Goal: Task Accomplishment & Management: Complete application form

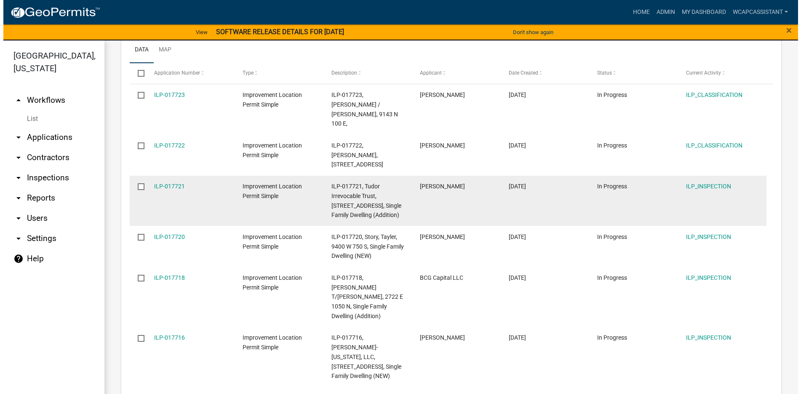
scroll to position [168, 0]
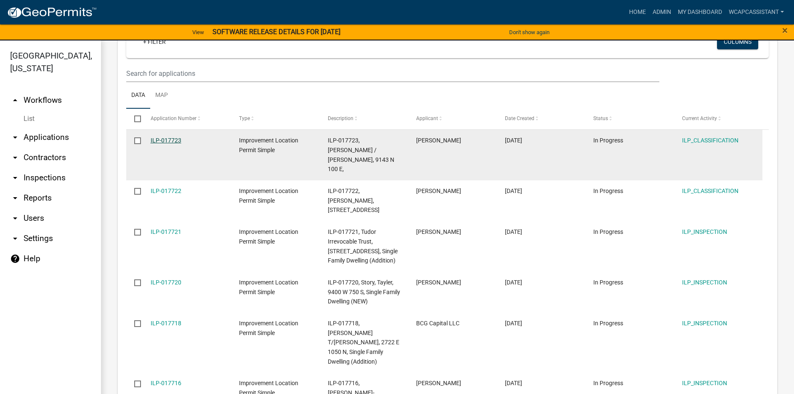
click at [164, 137] on link "ILP-017723" at bounding box center [166, 140] width 31 height 7
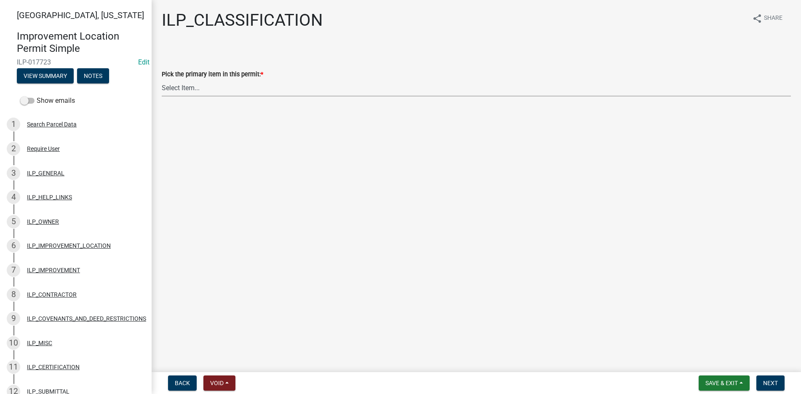
click at [183, 87] on select "Select Item... Accessory Structure (Addition) Accessory Structure (NEW) Busines…" at bounding box center [476, 87] width 629 height 17
click at [162, 79] on select "Select Item... Accessory Structure (Addition) Accessory Structure (NEW) Busines…" at bounding box center [476, 87] width 629 height 17
select select "5c6384b7-3f50-4d9b-8dbd-025bc4f35ae2"
click at [767, 382] on span "Next" at bounding box center [770, 382] width 15 height 7
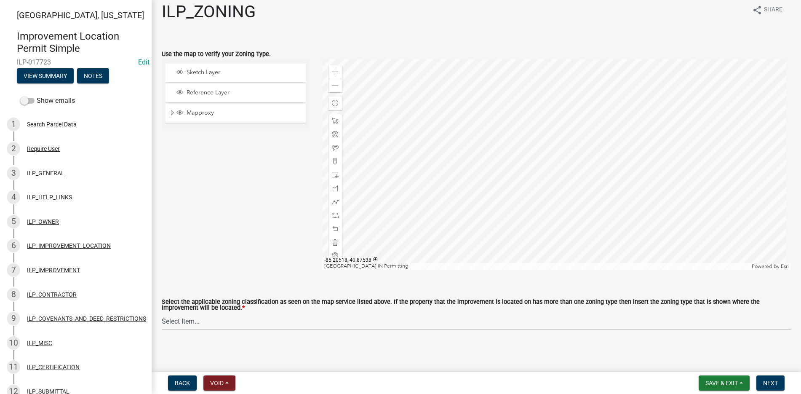
scroll to position [11, 0]
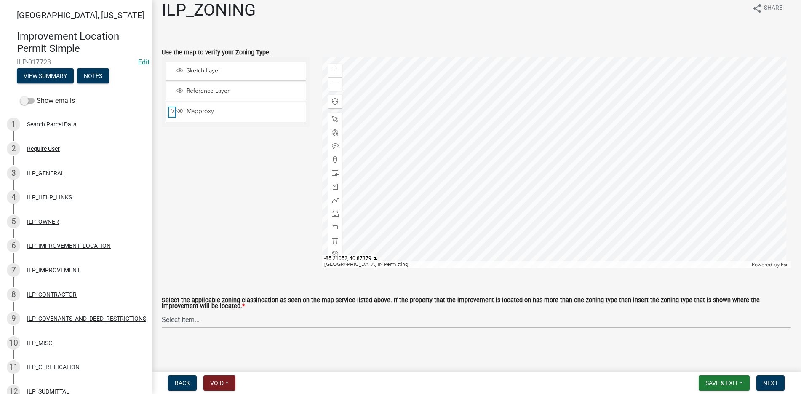
click at [171, 107] on span "Expand" at bounding box center [172, 111] width 7 height 8
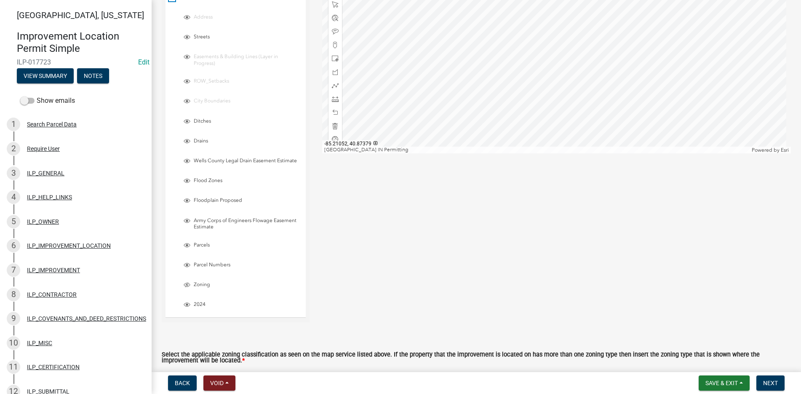
scroll to position [95, 0]
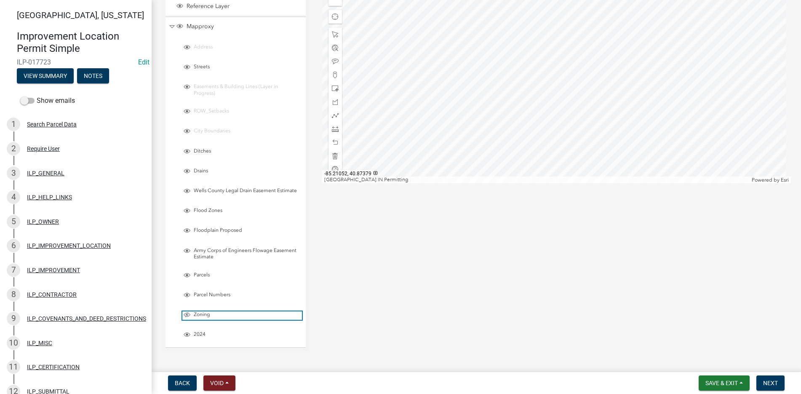
click at [188, 313] on span "Layer List" at bounding box center [187, 314] width 7 height 7
click at [187, 313] on span "Layer List" at bounding box center [187, 314] width 7 height 7
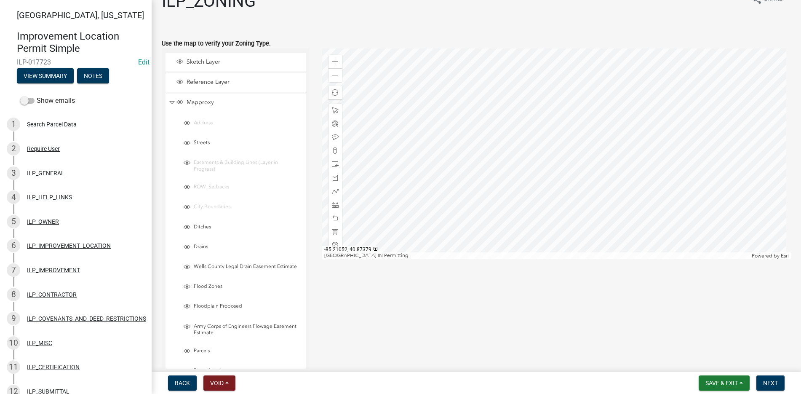
scroll to position [0, 0]
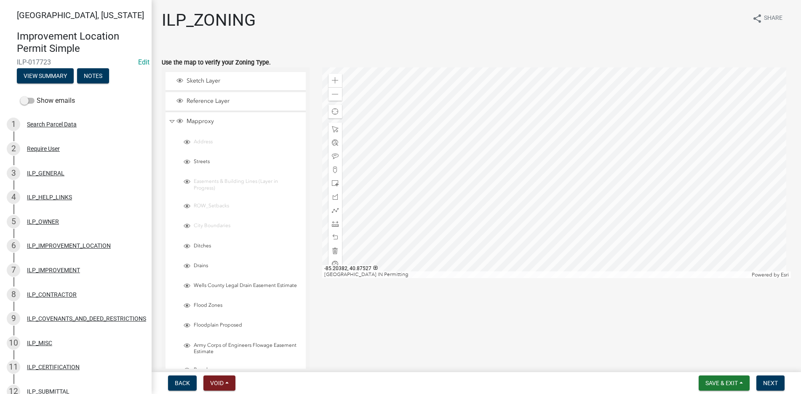
click at [552, 193] on div at bounding box center [556, 172] width 469 height 211
click at [171, 119] on span "Collapse" at bounding box center [172, 121] width 6 height 8
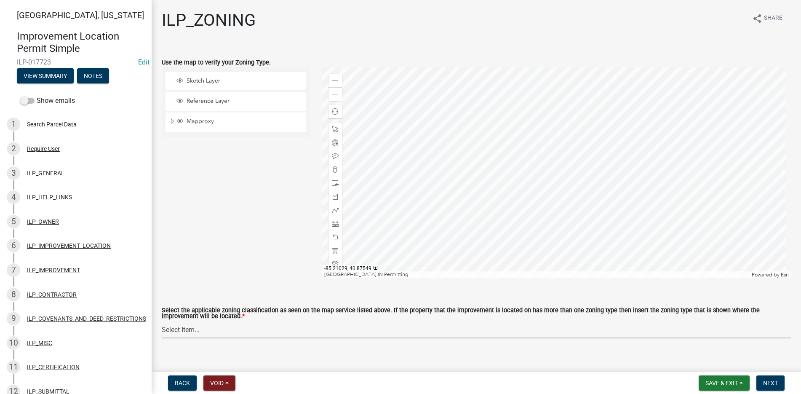
click at [193, 330] on select "Select Item... A-1 "Agricultural Intensive" A-R "Agricultural Residential" S-1 …" at bounding box center [476, 329] width 629 height 17
click at [162, 321] on select "Select Item... A-1 "Agricultural Intensive" A-R "Agricultural Residential" S-1 …" at bounding box center [476, 329] width 629 height 17
select select "077e72d7-ee28-42b3-b13f-4b6ba4a9753a"
click at [172, 119] on span "Expand" at bounding box center [172, 121] width 7 height 8
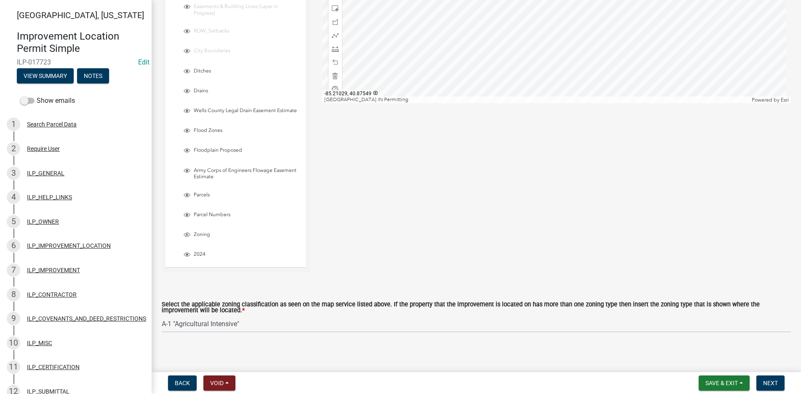
scroll to position [179, 0]
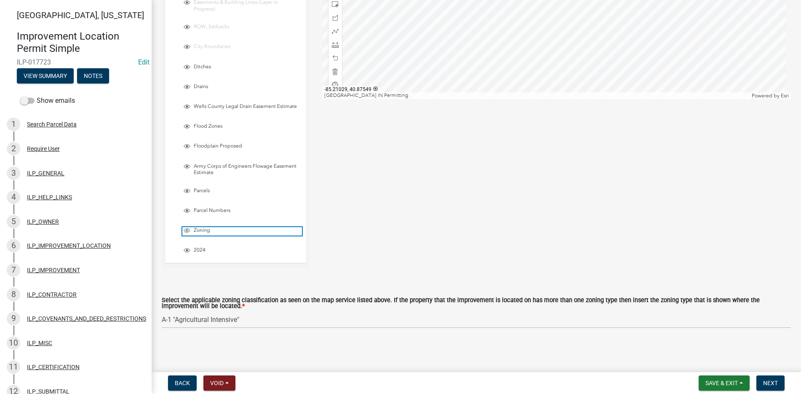
click at [189, 229] on span "Layer List" at bounding box center [187, 230] width 7 height 7
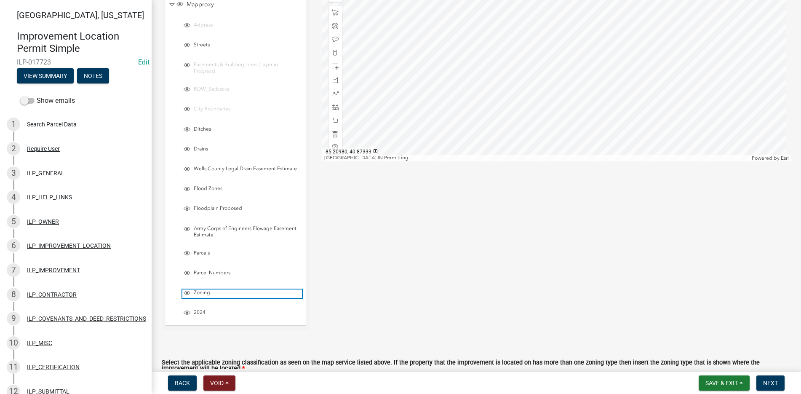
scroll to position [168, 0]
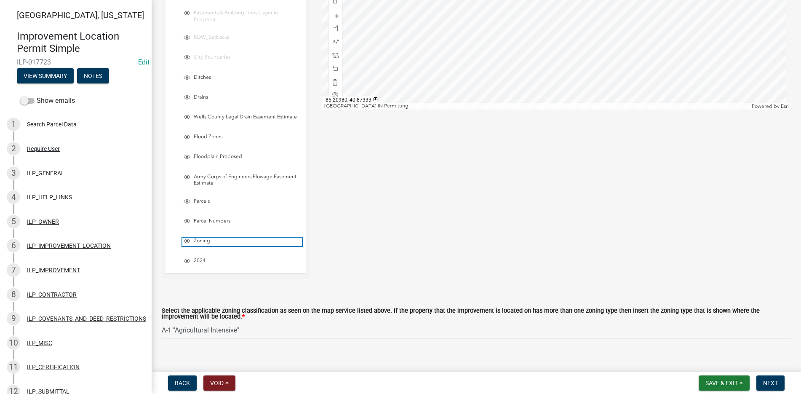
click at [185, 240] on span "Layer List" at bounding box center [187, 240] width 7 height 7
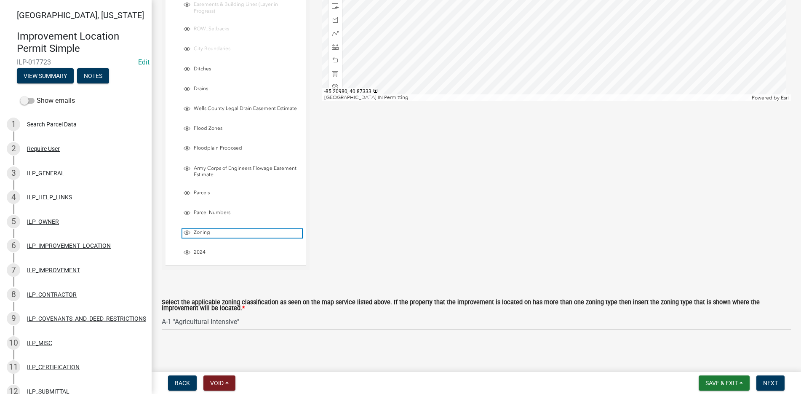
scroll to position [179, 0]
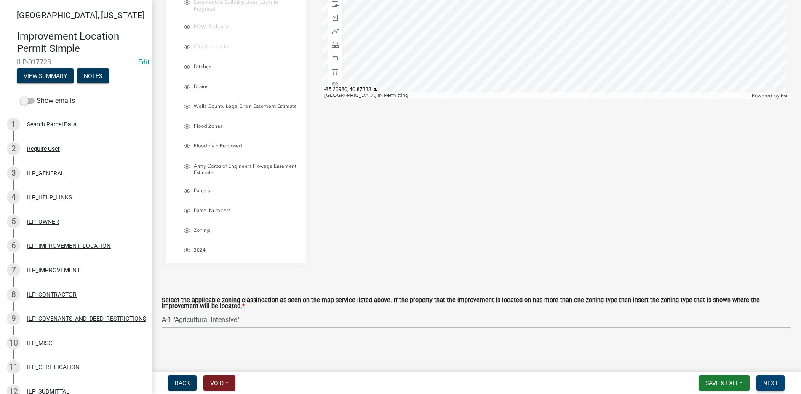
click at [776, 381] on span "Next" at bounding box center [770, 382] width 15 height 7
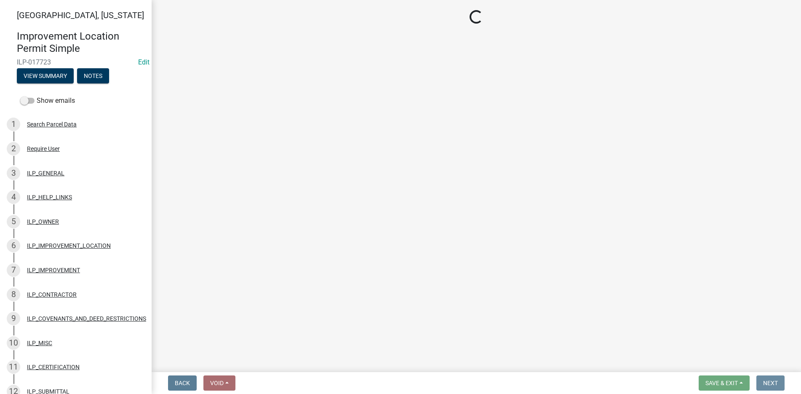
scroll to position [0, 0]
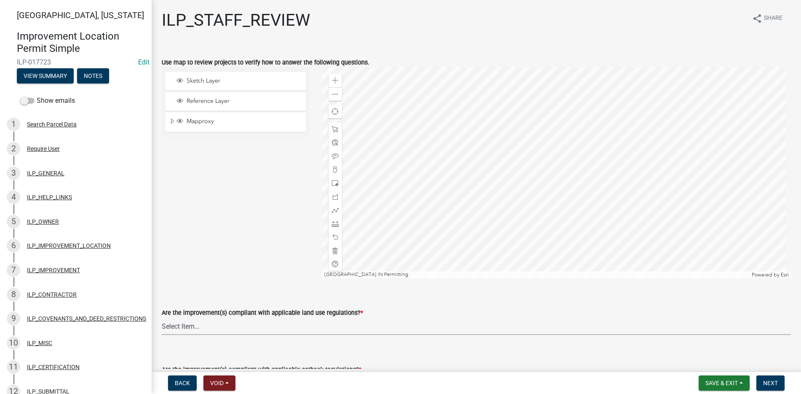
click at [183, 326] on select "Select Item... YES NO" at bounding box center [476, 325] width 629 height 17
click at [162, 317] on select "Select Item... YES NO" at bounding box center [476, 325] width 629 height 17
select select "83ffa5df-1258-41bd-a108-9f2370541ef9"
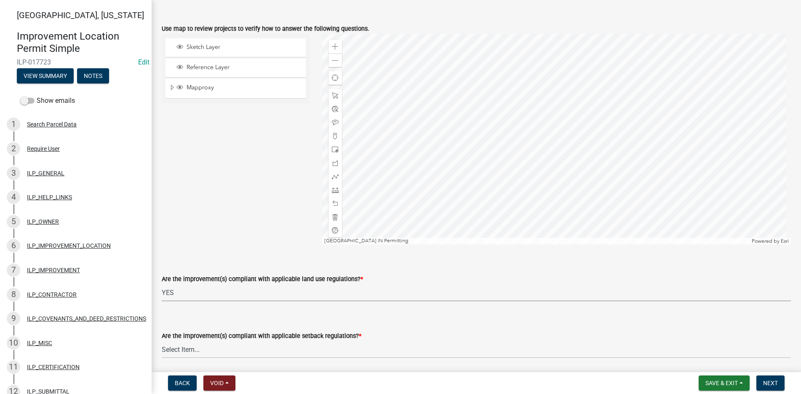
scroll to position [168, 0]
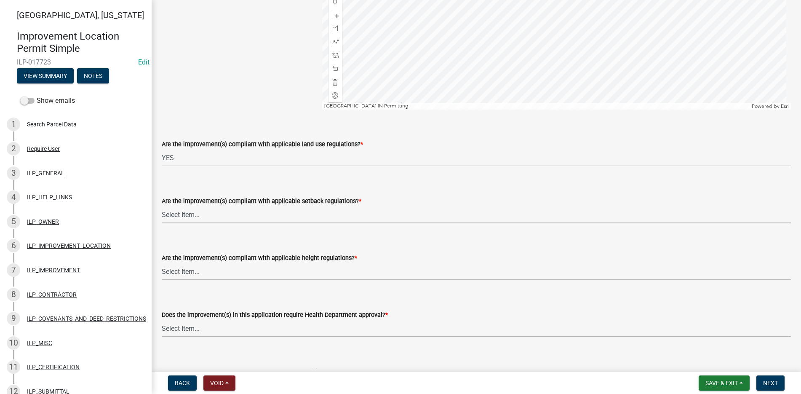
click at [178, 210] on select "Select Item... YES NO" at bounding box center [476, 214] width 629 height 17
click at [162, 206] on select "Select Item... YES NO" at bounding box center [476, 214] width 629 height 17
select select "e76e6c03-c199-4125-95d7-daca193c3739"
click at [178, 270] on select "Select Item... YES NO" at bounding box center [476, 271] width 629 height 17
click at [162, 263] on select "Select Item... YES NO" at bounding box center [476, 271] width 629 height 17
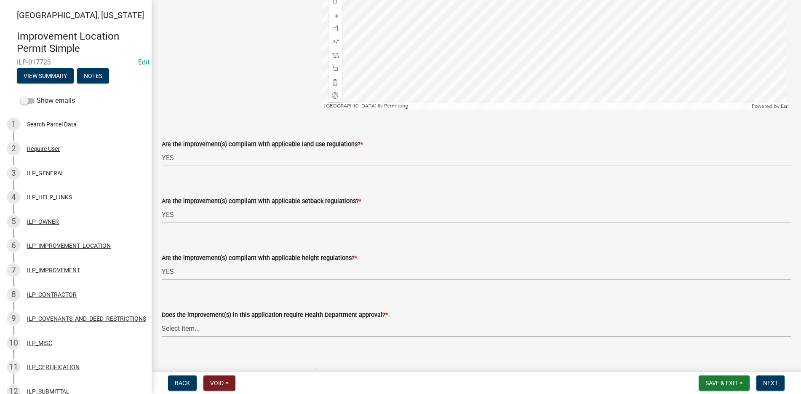
select select "b2795382-5a5c-496e-8f40-9eac2bba8e54"
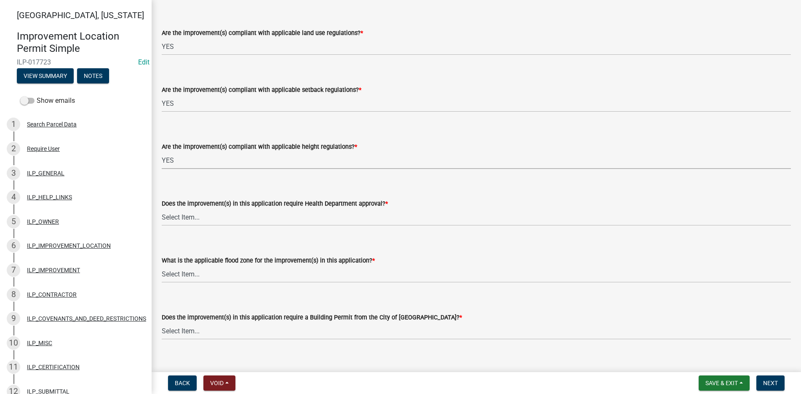
scroll to position [295, 0]
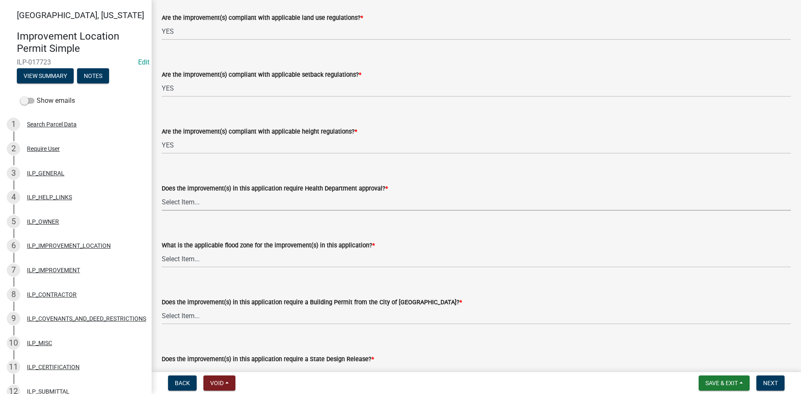
click at [179, 201] on select "Select Item... YES NO" at bounding box center [476, 201] width 629 height 17
click at [162, 193] on select "Select Item... YES NO" at bounding box center [476, 201] width 629 height 17
select select "91db5c00-d9a4-4d9d-912c-23b18630cd80"
click at [181, 258] on select "Select Item... AE-Floodway "Studied 1% Flood Zone Under State of Indiana Jurisd…" at bounding box center [476, 258] width 629 height 17
click at [162, 250] on select "Select Item... AE-Floodway "Studied 1% Flood Zone Under State of Indiana Jurisd…" at bounding box center [476, 258] width 629 height 17
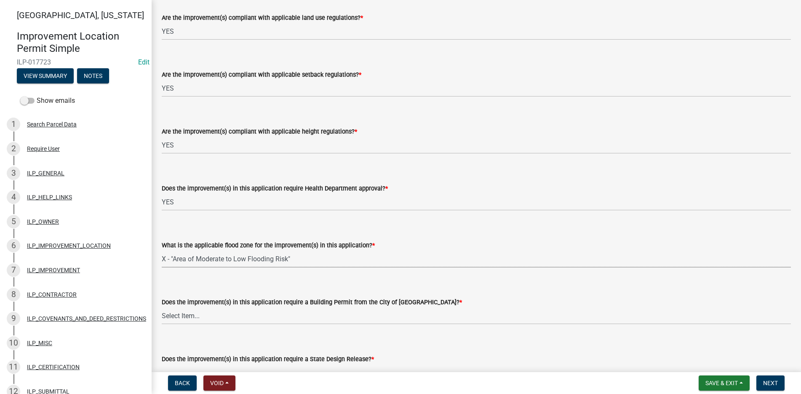
select select "546a9c8a-0bf2-4128-b2a0-21aece03a164"
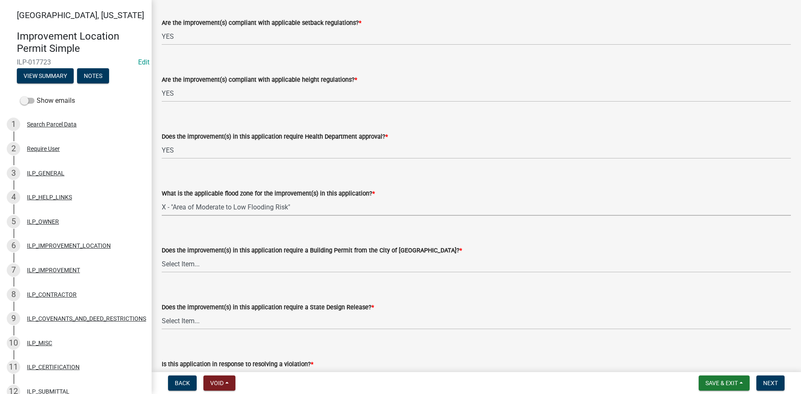
scroll to position [379, 0]
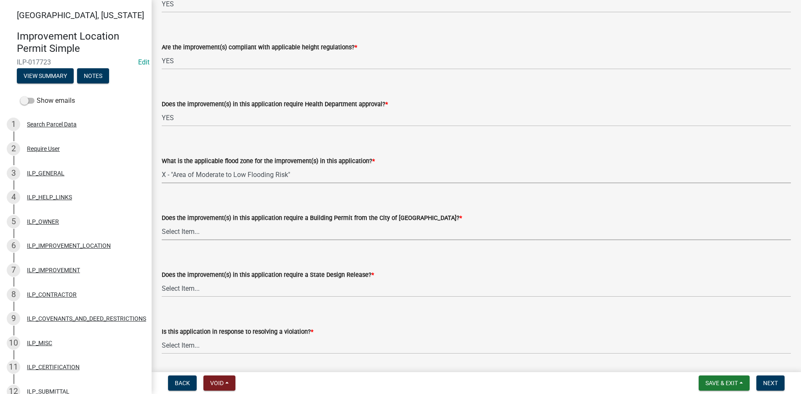
click at [178, 230] on select "Select Item... YES NO" at bounding box center [476, 231] width 629 height 17
click at [162, 223] on select "Select Item... YES NO" at bounding box center [476, 231] width 629 height 17
select select "3dde91a6-95a6-42fe-ae60-c75c292f8dd0"
click at [188, 289] on select "Select Item... YES NO" at bounding box center [476, 288] width 629 height 17
click at [162, 280] on select "Select Item... YES NO" at bounding box center [476, 288] width 629 height 17
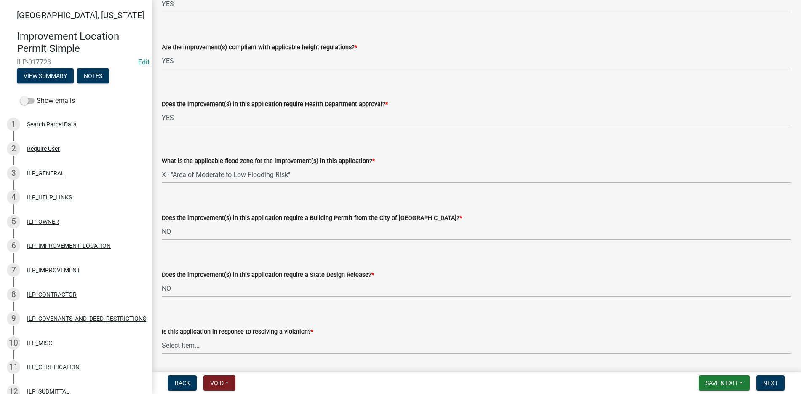
select select "3e29b85e-0a39-40b5-813f-a0c180e4f93d"
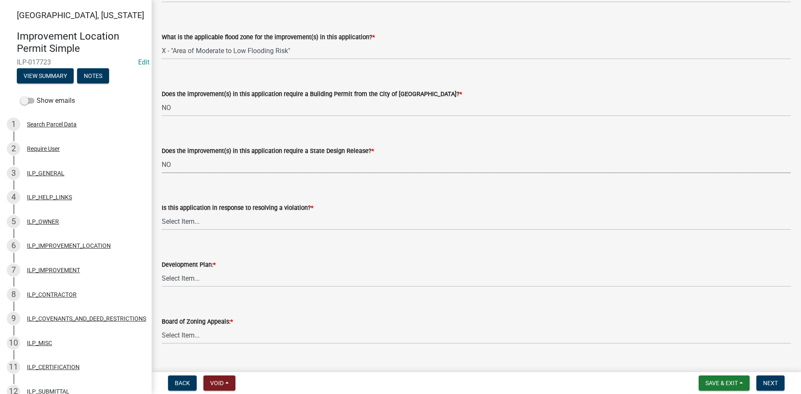
scroll to position [505, 0]
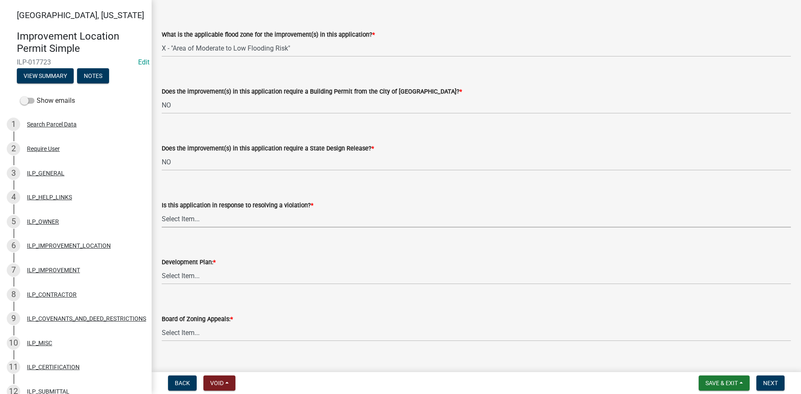
click at [181, 215] on select "Select Item... YES NO" at bounding box center [476, 218] width 629 height 17
click at [162, 210] on select "Select Item... YES NO" at bounding box center [476, 218] width 629 height 17
select select "296d3b28-03f6-4b85-9592-a9e1e0e51d18"
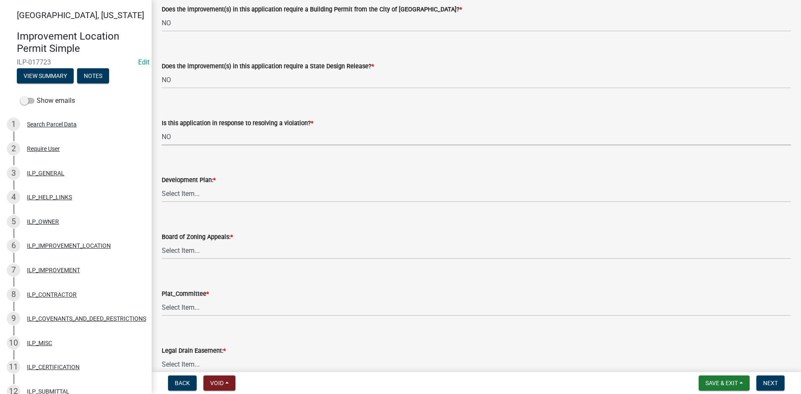
scroll to position [589, 0]
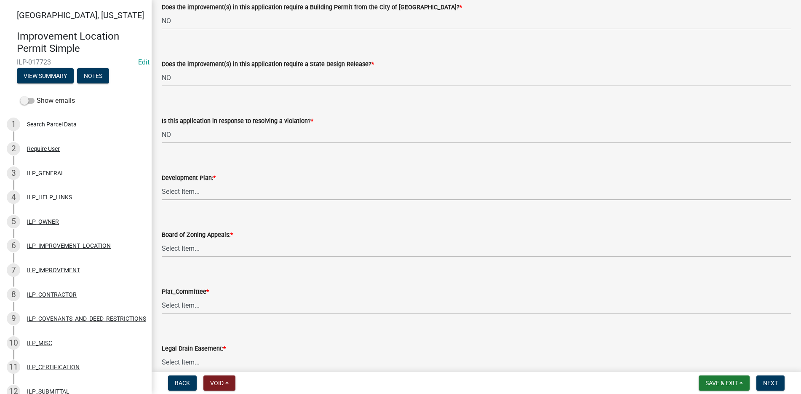
click at [176, 190] on select "Select Item... YES NO" at bounding box center [476, 191] width 629 height 17
click at [162, 183] on select "Select Item... YES NO" at bounding box center [476, 191] width 629 height 17
select select "f492072b-a2fa-4f7c-8f99-9e809c6c526f"
click at [169, 245] on select "Select Item... YES NO" at bounding box center [476, 248] width 629 height 17
click at [162, 240] on select "Select Item... YES NO" at bounding box center [476, 248] width 629 height 17
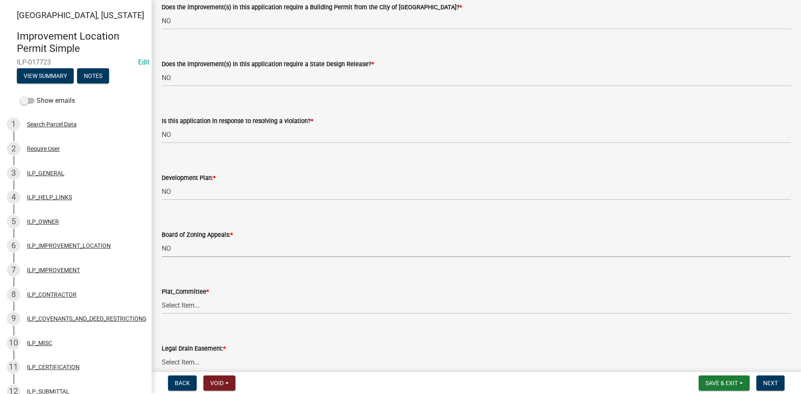
select select "91f2ca91-6260-441c-87d8-e38016df5c96"
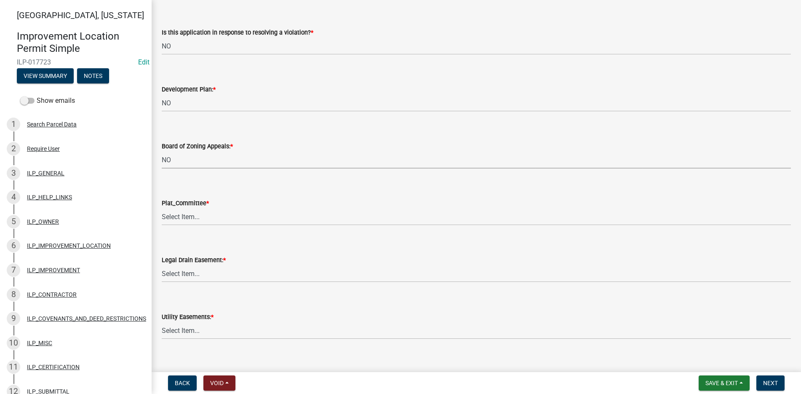
scroll to position [758, 0]
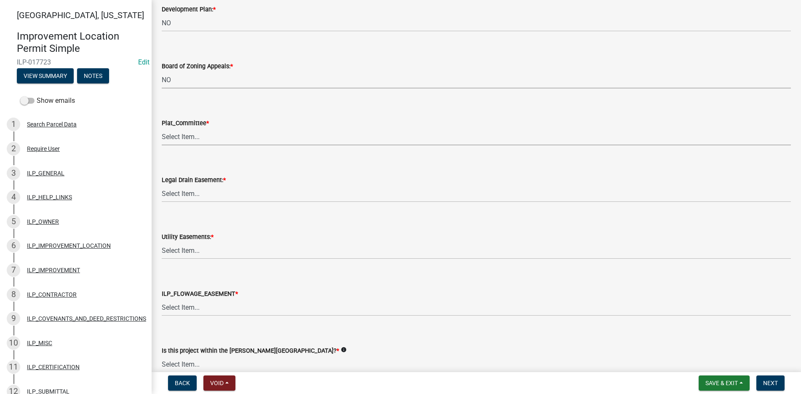
click at [174, 134] on select "Select Item... YES NO" at bounding box center [476, 136] width 629 height 17
click at [162, 128] on select "Select Item... YES NO" at bounding box center [476, 136] width 629 height 17
select select "63238f16-a362-487f-83af-24d0c8cf3edd"
click at [189, 191] on select "Select Item... YES NO" at bounding box center [476, 193] width 629 height 17
click at [162, 185] on select "Select Item... YES NO" at bounding box center [476, 193] width 629 height 17
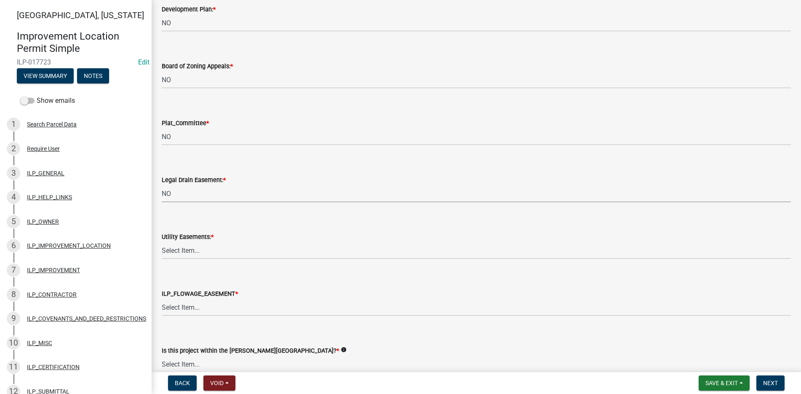
select select "4de29e95-b13a-4926-a5fe-83364331169b"
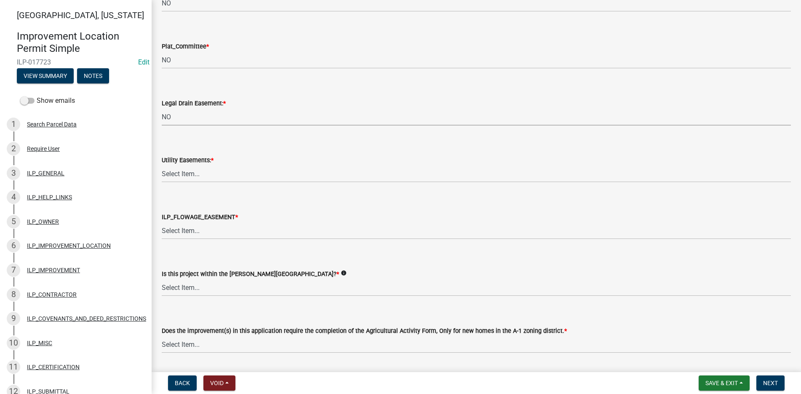
scroll to position [842, 0]
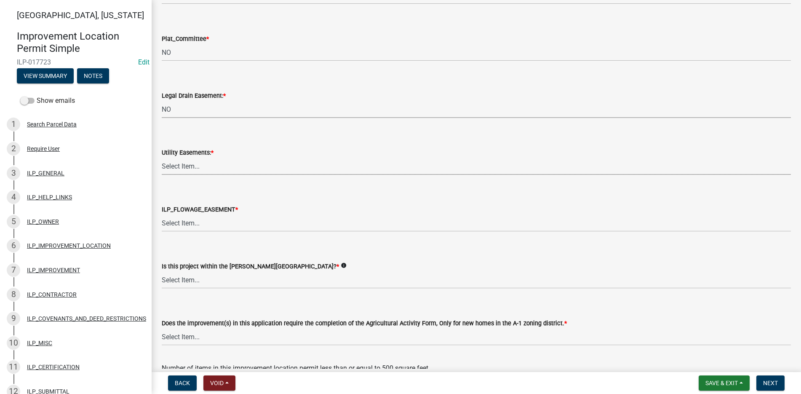
click at [184, 165] on select "Select Item... YES NO" at bounding box center [476, 165] width 629 height 17
click at [162, 157] on select "Select Item... YES NO" at bounding box center [476, 165] width 629 height 17
select select "8e424161-7bf1-4e33-adf9-a347c03eff2b"
click at [179, 222] on select "Select Item... Not in or near the Army Corp of Engineers Flowage Easement. Proj…" at bounding box center [476, 222] width 629 height 17
click at [162, 214] on select "Select Item... Not in or near the Army Corp of Engineers Flowage Easement. Proj…" at bounding box center [476, 222] width 629 height 17
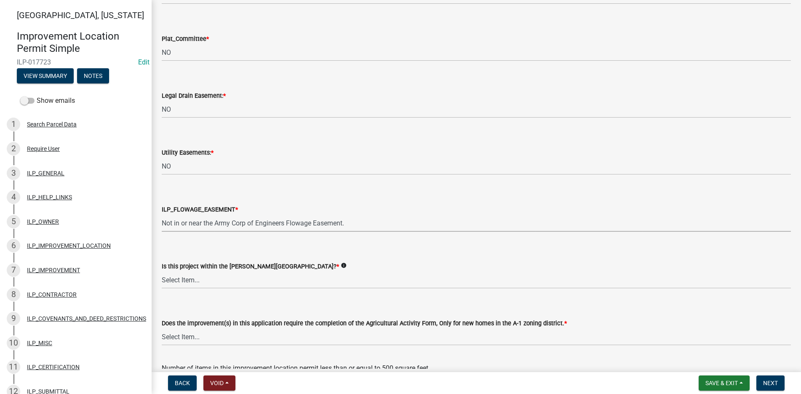
select select "bdd9c930-c7fe-4770-81ee-2c29cf953f8b"
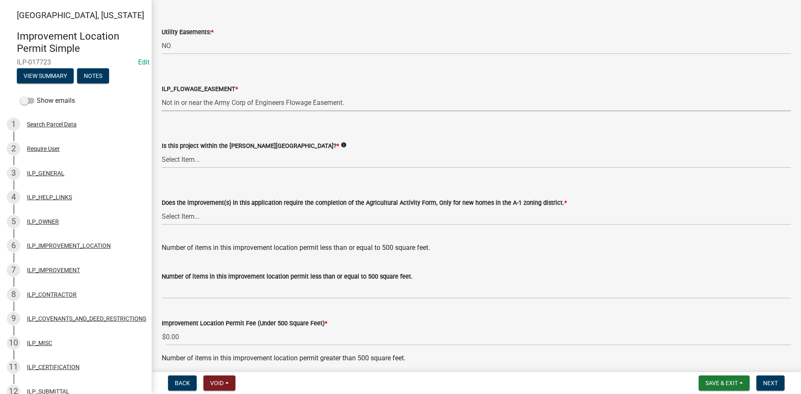
scroll to position [1010, 0]
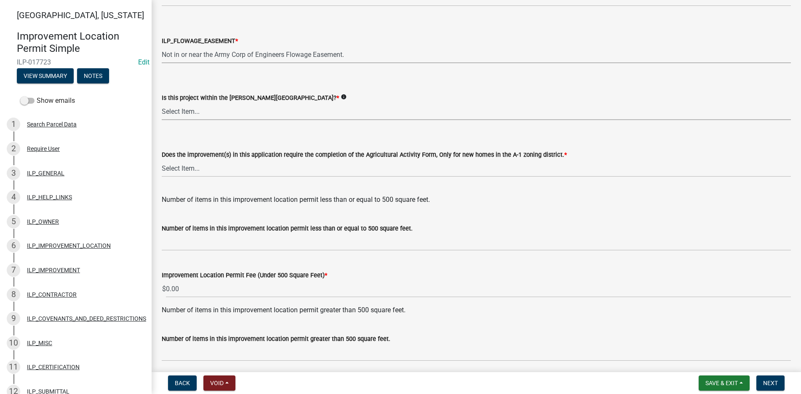
click at [171, 109] on select "Select Item... Yes No" at bounding box center [476, 111] width 629 height 17
click at [162, 103] on select "Select Item... Yes No" at bounding box center [476, 111] width 629 height 17
select select "c22a6da1-a4b9-4a20-9552-3c4da3c32bc7"
click at [180, 169] on select "Select Item... YES NO" at bounding box center [476, 168] width 629 height 17
click at [162, 160] on select "Select Item... YES NO" at bounding box center [476, 168] width 629 height 17
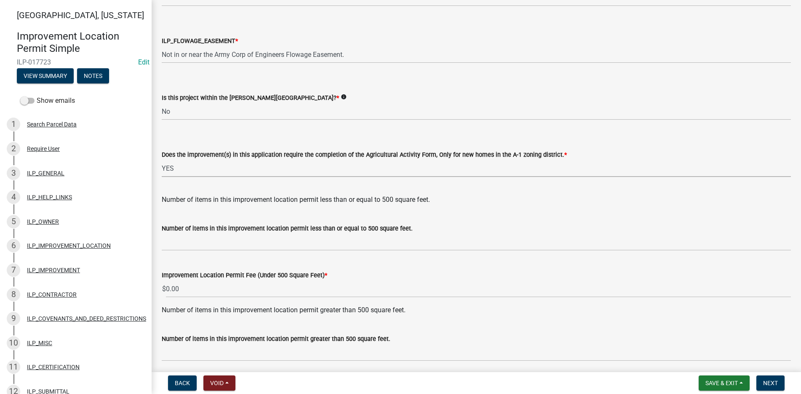
select select "6b839191-9ee5-4b1e-a32f-2744ac59211f"
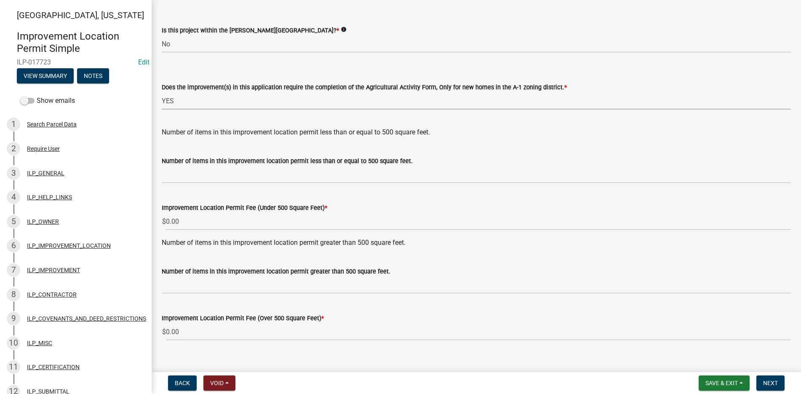
scroll to position [1090, 0]
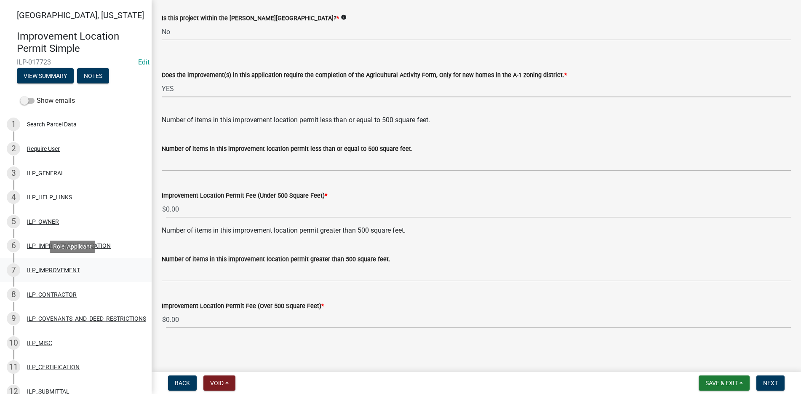
click at [47, 265] on div "7 ILP_IMPROVEMENT" at bounding box center [72, 269] width 131 height 13
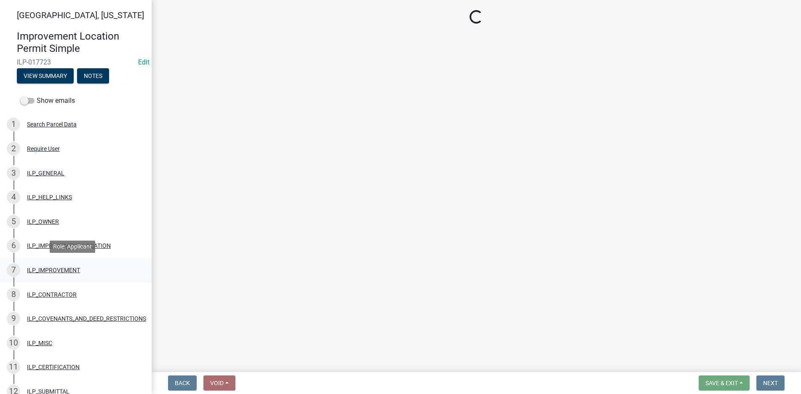
scroll to position [0, 0]
select select "71b507d0-569d-4a0a-b334-f72445909e69"
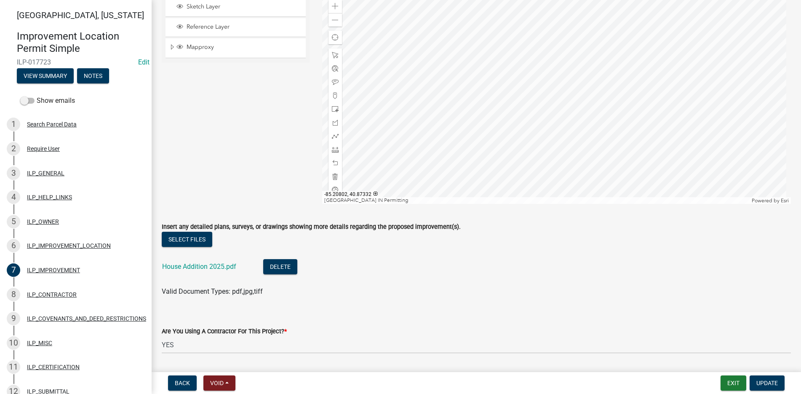
scroll to position [84, 0]
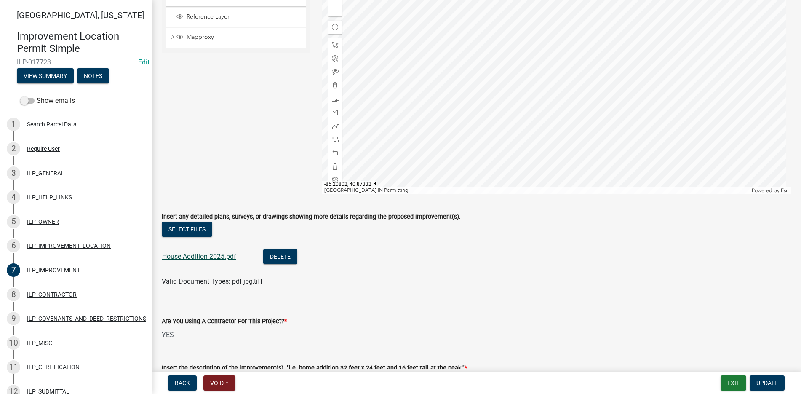
click at [198, 255] on link "House Addition 2025.pdf" at bounding box center [199, 256] width 74 height 8
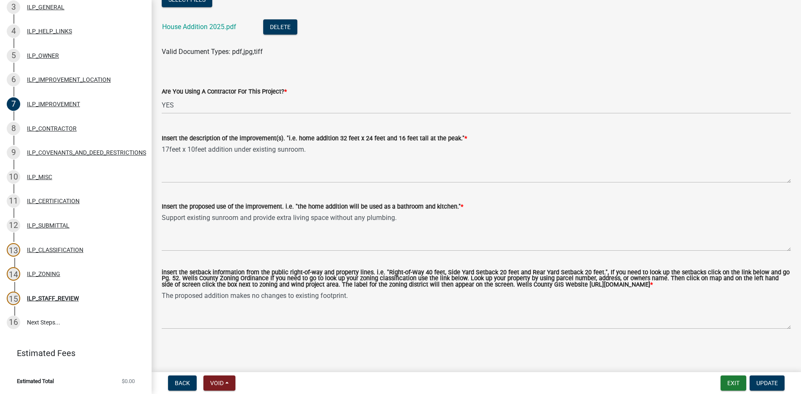
scroll to position [172, 0]
click at [42, 295] on div "ILP_STAFF_REVIEW" at bounding box center [53, 298] width 52 height 6
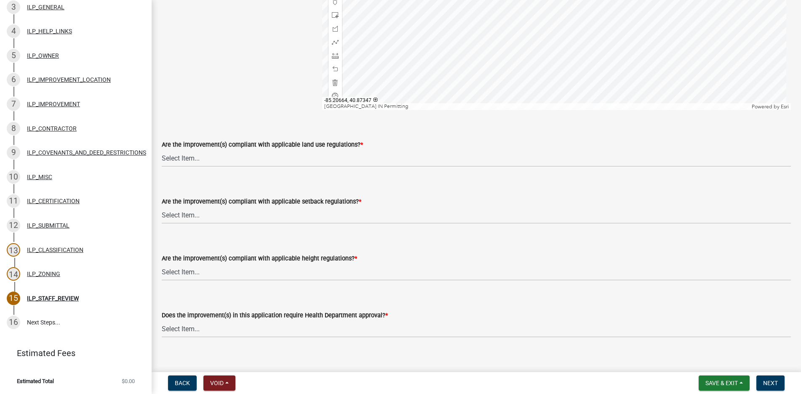
scroll to position [168, 0]
click at [174, 155] on select "Select Item... YES NO" at bounding box center [476, 157] width 629 height 17
click at [162, 149] on select "Select Item... YES NO" at bounding box center [476, 157] width 629 height 17
select select "83ffa5df-1258-41bd-a108-9f2370541ef9"
click at [174, 211] on select "Select Item... YES NO" at bounding box center [476, 214] width 629 height 17
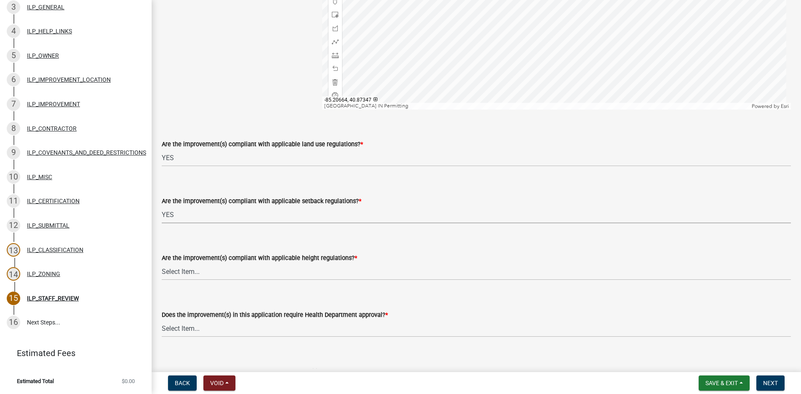
click at [162, 206] on select "Select Item... YES NO" at bounding box center [476, 214] width 629 height 17
select select "e76e6c03-c199-4125-95d7-daca193c3739"
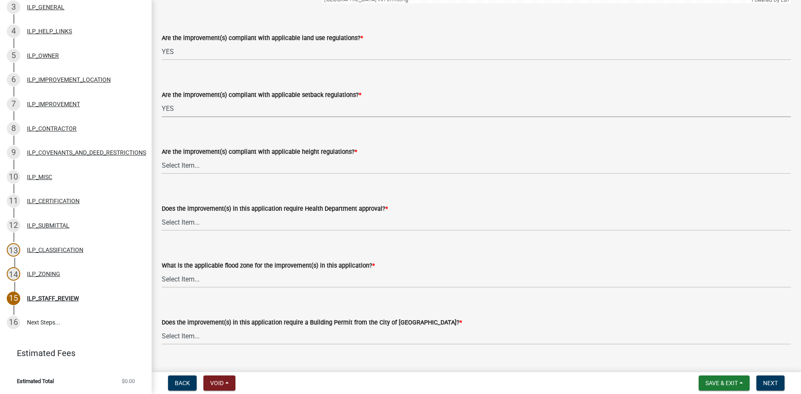
scroll to position [295, 0]
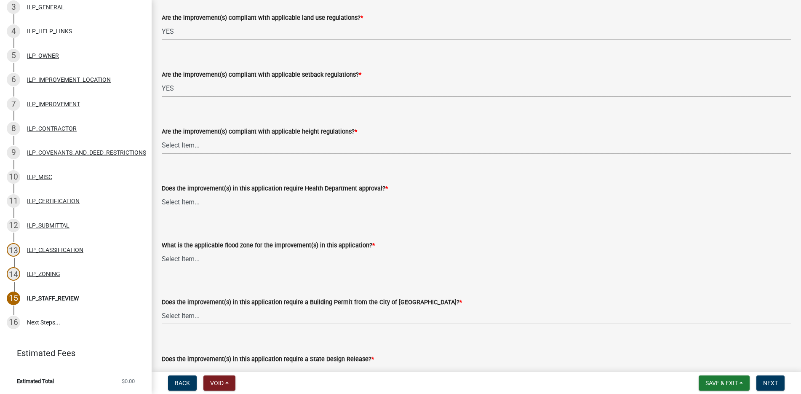
click at [177, 143] on select "Select Item... YES NO" at bounding box center [476, 144] width 629 height 17
click at [162, 136] on select "Select Item... YES NO" at bounding box center [476, 144] width 629 height 17
select select "b2795382-5a5c-496e-8f40-9eac2bba8e54"
click at [181, 196] on select "Select Item... YES NO" at bounding box center [476, 201] width 629 height 17
click at [162, 193] on select "Select Item... YES NO" at bounding box center [476, 201] width 629 height 17
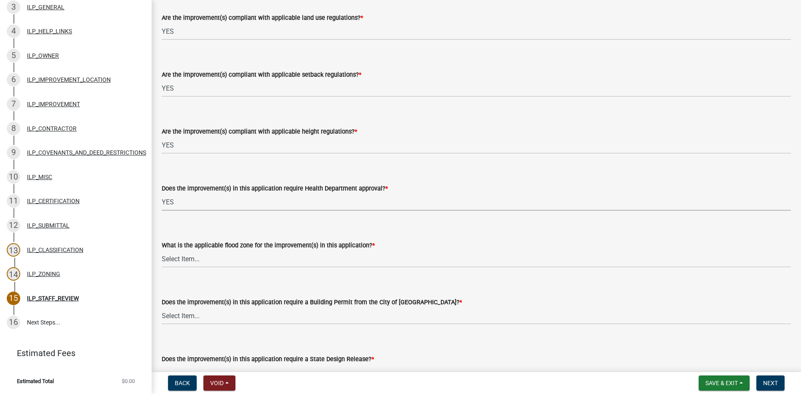
select select "91db5c00-d9a4-4d9d-912c-23b18630cd80"
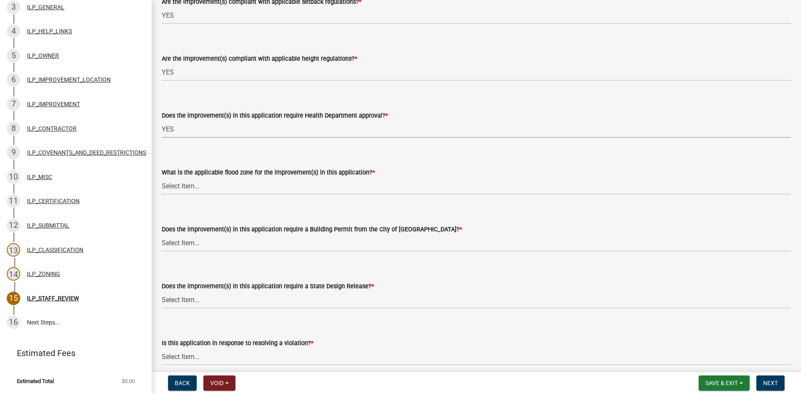
scroll to position [379, 0]
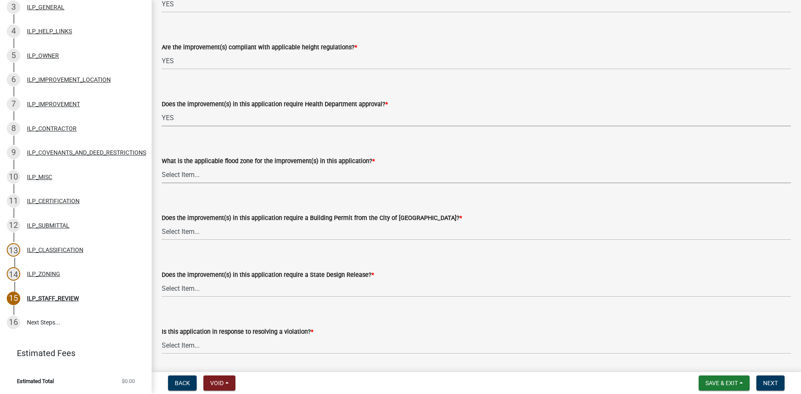
click at [185, 172] on select "Select Item... AE-Floodway "Studied 1% Flood Zone Under State of Indiana Jurisd…" at bounding box center [476, 174] width 629 height 17
click at [162, 166] on select "Select Item... AE-Floodway "Studied 1% Flood Zone Under State of Indiana Jurisd…" at bounding box center [476, 174] width 629 height 17
select select "546a9c8a-0bf2-4128-b2a0-21aece03a164"
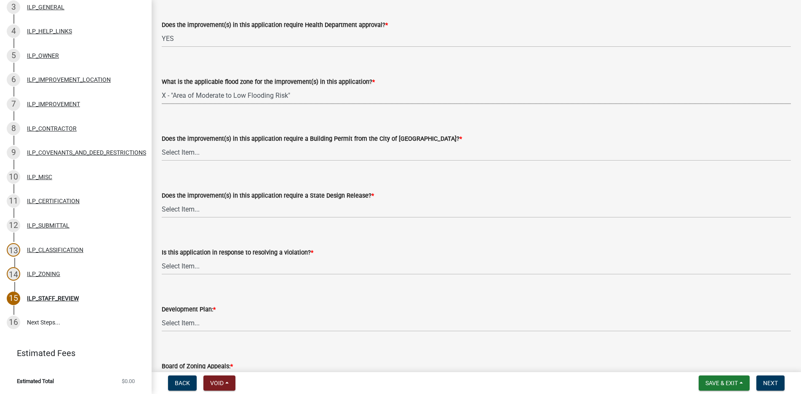
scroll to position [463, 0]
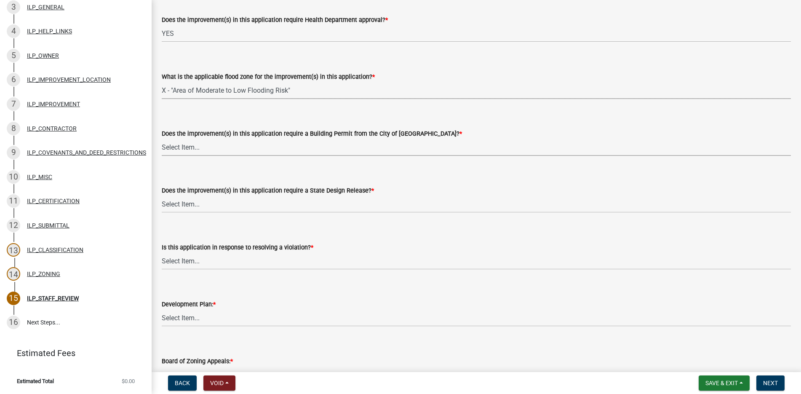
click at [176, 145] on select "Select Item... YES NO" at bounding box center [476, 147] width 629 height 17
click at [162, 139] on select "Select Item... YES NO" at bounding box center [476, 147] width 629 height 17
select select "3dde91a6-95a6-42fe-ae60-c75c292f8dd0"
click at [180, 203] on select "Select Item... YES NO" at bounding box center [476, 203] width 629 height 17
click at [162, 195] on select "Select Item... YES NO" at bounding box center [476, 203] width 629 height 17
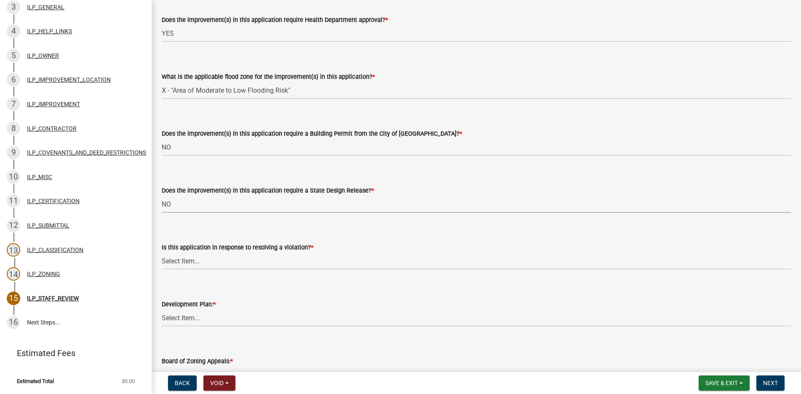
select select "3e29b85e-0a39-40b5-813f-a0c180e4f93d"
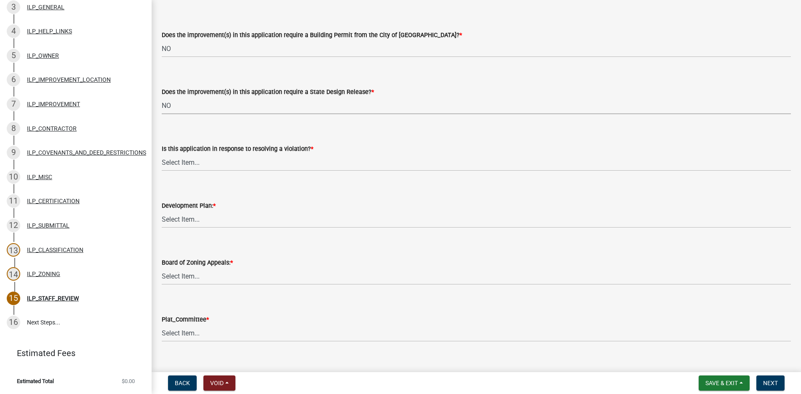
scroll to position [632, 0]
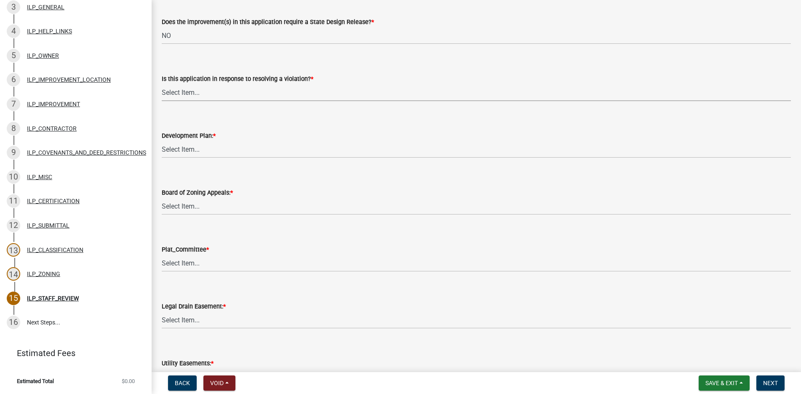
click at [181, 89] on select "Select Item... YES NO" at bounding box center [476, 92] width 629 height 17
click at [162, 84] on select "Select Item... YES NO" at bounding box center [476, 92] width 629 height 17
select select "296d3b28-03f6-4b85-9592-a9e1e0e51d18"
click at [174, 144] on select "Select Item... YES NO" at bounding box center [476, 149] width 629 height 17
click at [162, 141] on select "Select Item... YES NO" at bounding box center [476, 149] width 629 height 17
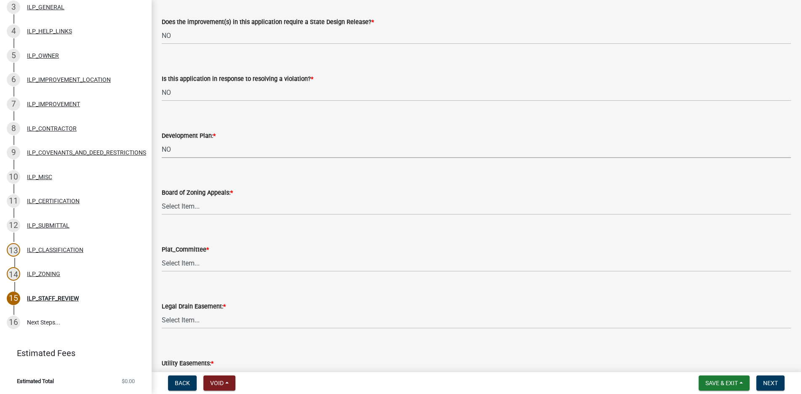
select select "f492072b-a2fa-4f7c-8f99-9e809c6c526f"
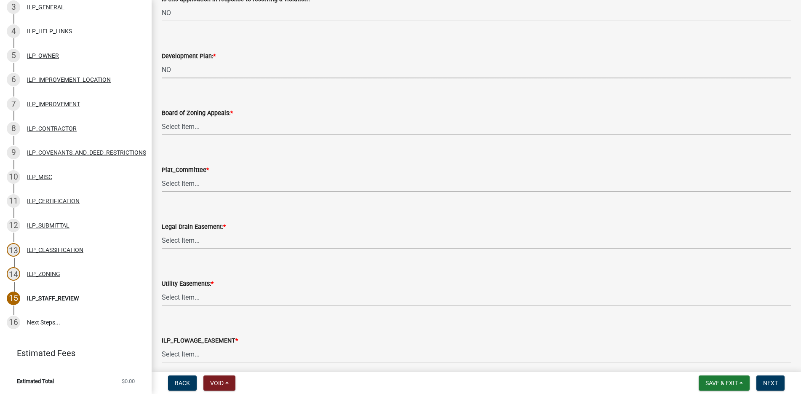
scroll to position [716, 0]
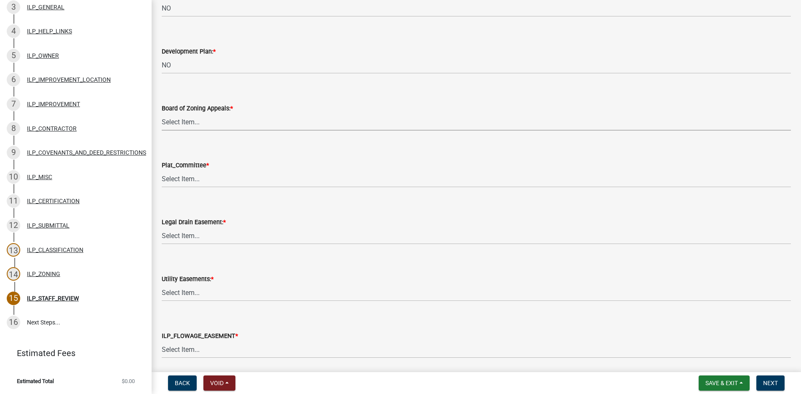
click at [180, 121] on select "Select Item... YES NO" at bounding box center [476, 121] width 629 height 17
click at [162, 113] on select "Select Item... YES NO" at bounding box center [476, 121] width 629 height 17
select select "91f2ca91-6260-441c-87d8-e38016df5c96"
click at [176, 180] on select "Select Item... YES NO" at bounding box center [476, 178] width 629 height 17
click at [162, 170] on select "Select Item... YES NO" at bounding box center [476, 178] width 629 height 17
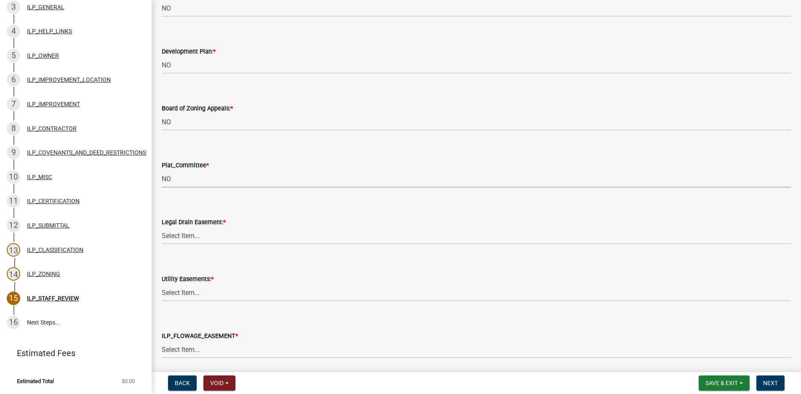
select select "63238f16-a362-487f-83af-24d0c8cf3edd"
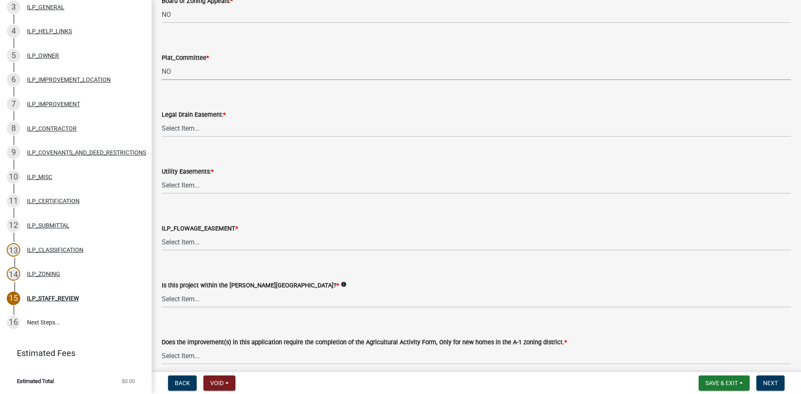
scroll to position [842, 0]
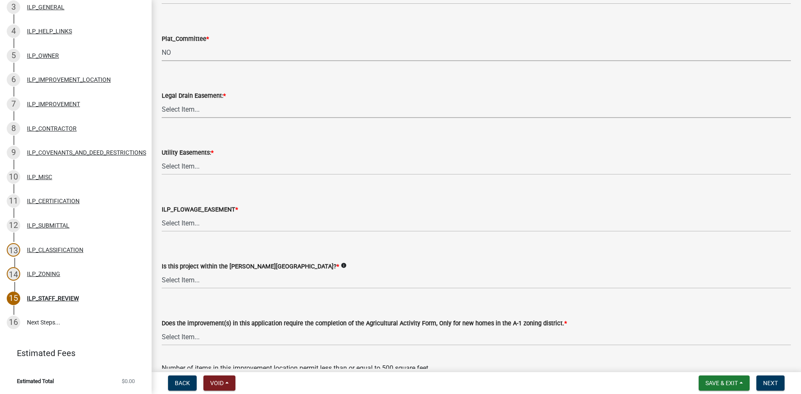
click at [183, 108] on select "Select Item... YES NO" at bounding box center [476, 109] width 629 height 17
click at [162, 101] on select "Select Item... YES NO" at bounding box center [476, 109] width 629 height 17
select select "4de29e95-b13a-4926-a5fe-83364331169b"
click at [176, 168] on select "Select Item... YES NO" at bounding box center [476, 165] width 629 height 17
click at [162, 157] on select "Select Item... YES NO" at bounding box center [476, 165] width 629 height 17
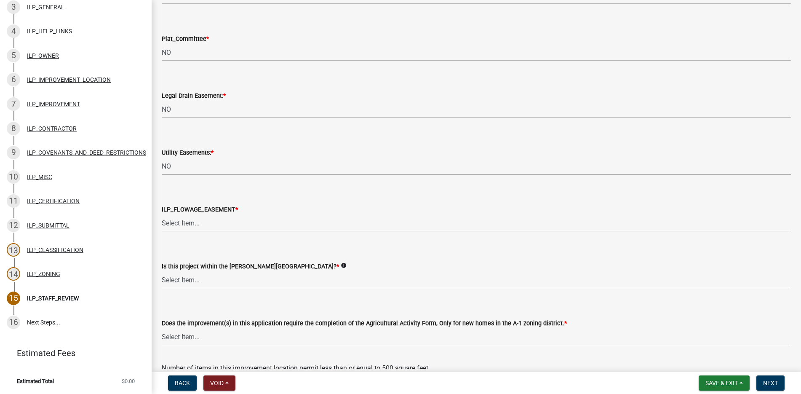
select select "8e424161-7bf1-4e33-adf9-a347c03eff2b"
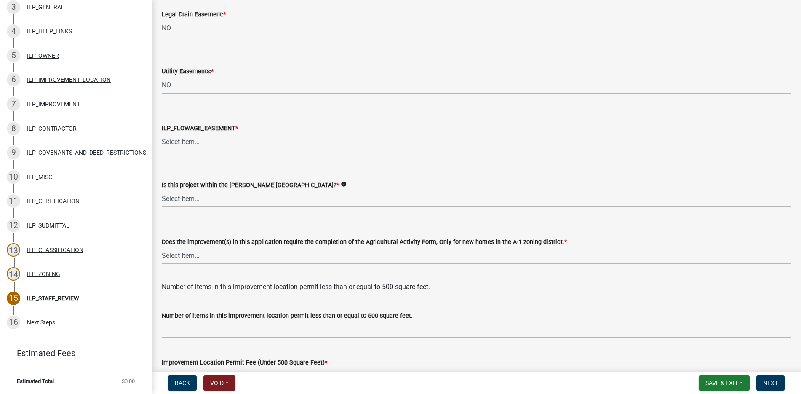
scroll to position [968, 0]
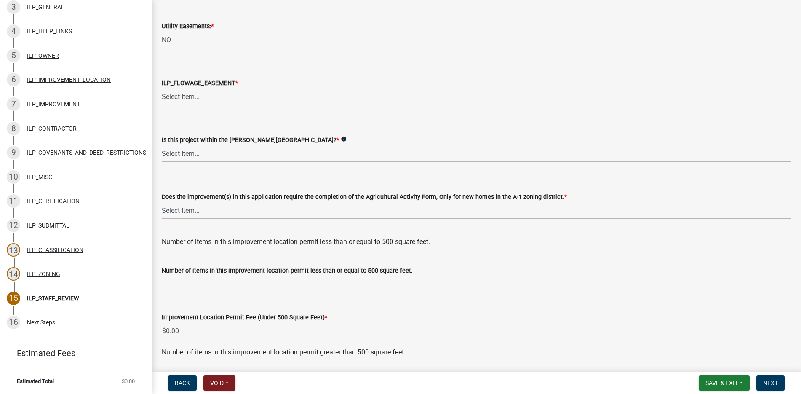
click at [185, 93] on select "Select Item... Not in or near the Army Corp of Engineers Flowage Easement. Proj…" at bounding box center [476, 96] width 629 height 17
click at [162, 88] on select "Select Item... Not in or near the Army Corp of Engineers Flowage Easement. Proj…" at bounding box center [476, 96] width 629 height 17
select select "bdd9c930-c7fe-4770-81ee-2c29cf953f8b"
drag, startPoint x: 180, startPoint y: 153, endPoint x: 176, endPoint y: 161, distance: 8.7
click at [181, 155] on select "Select Item... Yes No" at bounding box center [476, 153] width 629 height 17
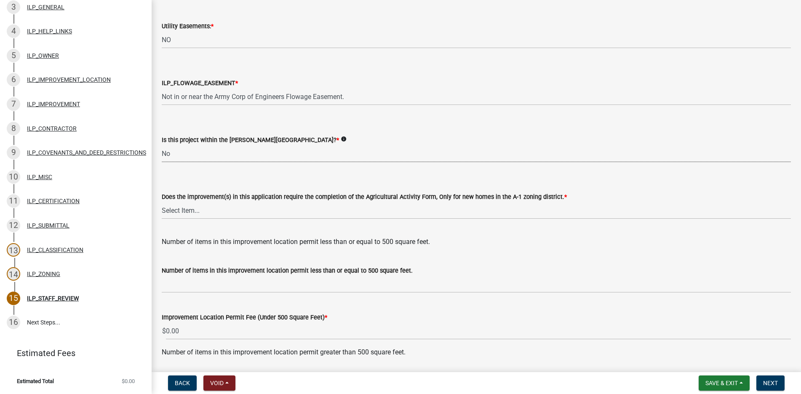
click at [162, 145] on select "Select Item... Yes No" at bounding box center [476, 153] width 629 height 17
select select "c22a6da1-a4b9-4a20-9552-3c4da3c32bc7"
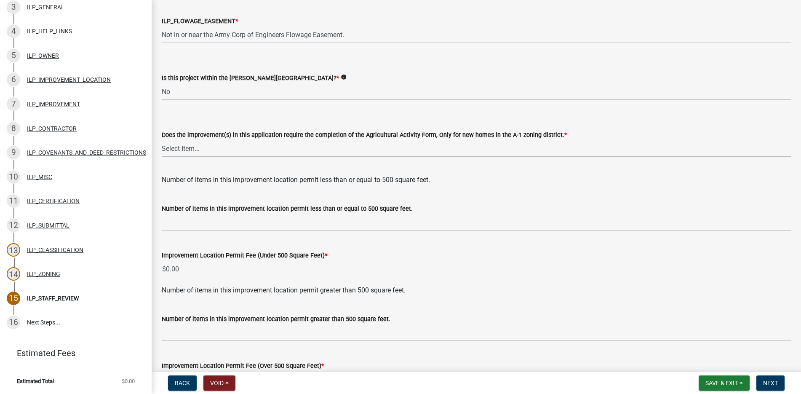
scroll to position [1053, 0]
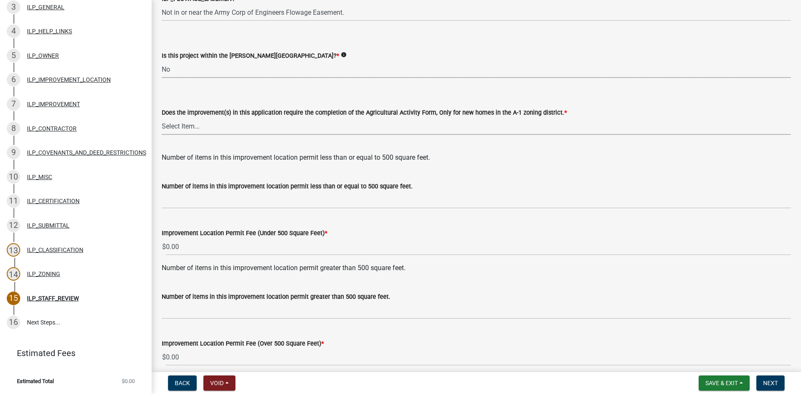
click at [183, 125] on select "Select Item... YES NO" at bounding box center [476, 125] width 629 height 17
click at [162, 117] on select "Select Item... YES NO" at bounding box center [476, 125] width 629 height 17
select select "6b839191-9ee5-4b1e-a32f-2744ac59211f"
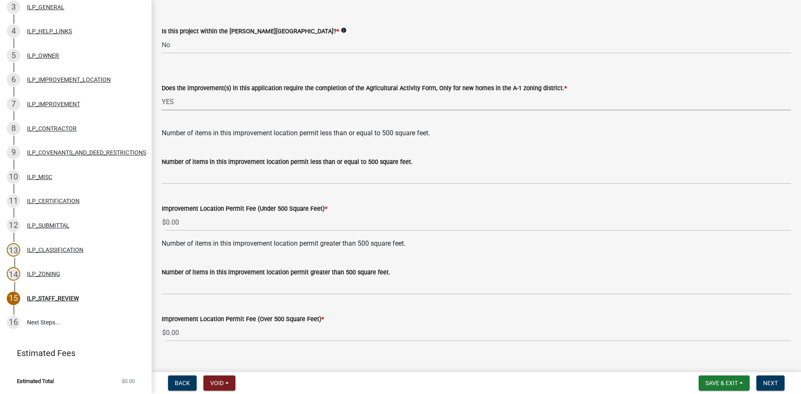
scroll to position [1090, 0]
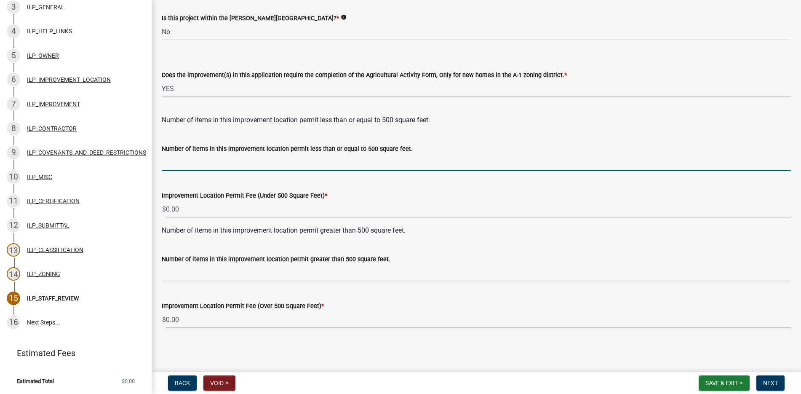
click at [173, 167] on input "text" at bounding box center [476, 162] width 629 height 17
type input "1"
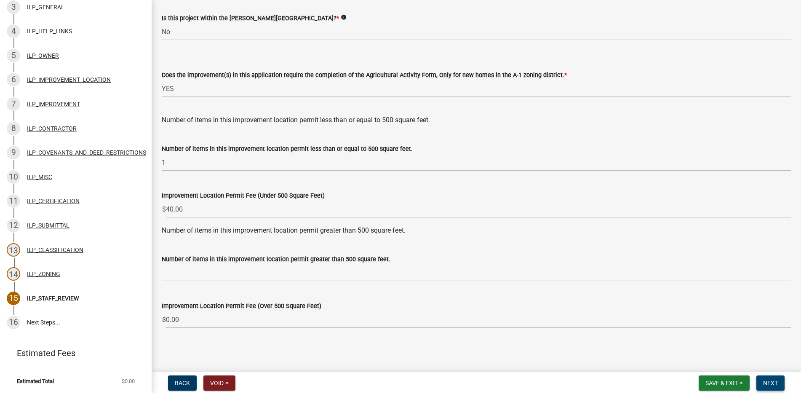
click at [771, 379] on span "Next" at bounding box center [770, 382] width 15 height 7
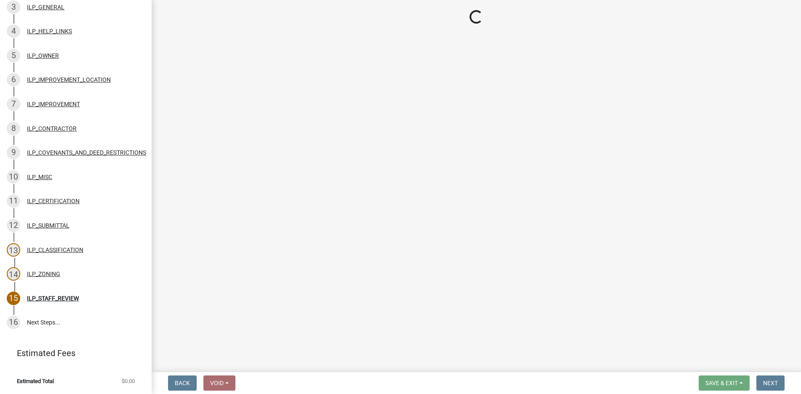
scroll to position [196, 0]
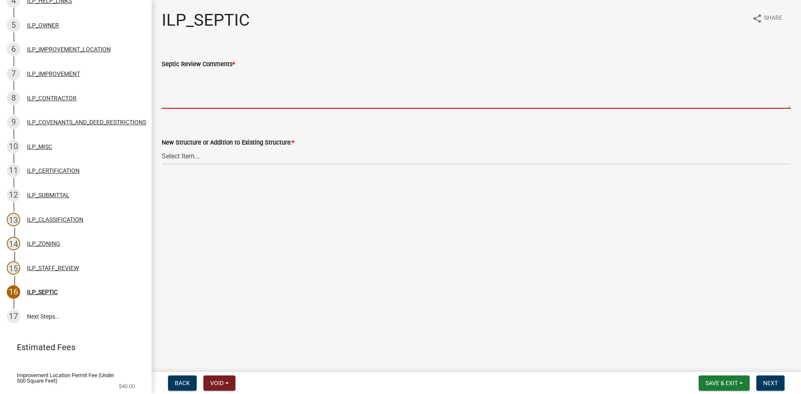
click at [170, 78] on textarea "Septic Review Comments *" at bounding box center [476, 89] width 629 height 40
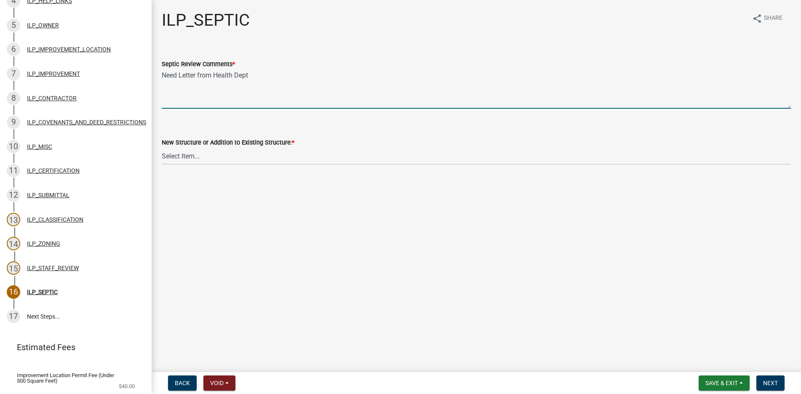
type textarea "Need Letter from Health Dept"
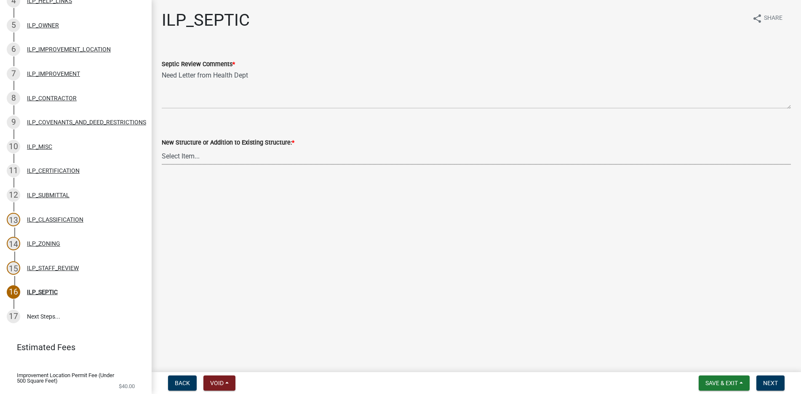
click at [184, 155] on select "Select Item... New Structure Addition to Existing Structure" at bounding box center [476, 155] width 629 height 17
click at [162, 147] on select "Select Item... New Structure Addition to Existing Structure" at bounding box center [476, 155] width 629 height 17
select select "ca6f19f2-8074-40cb-b21d-572b67da563c"
click at [767, 381] on span "Next" at bounding box center [770, 382] width 15 height 7
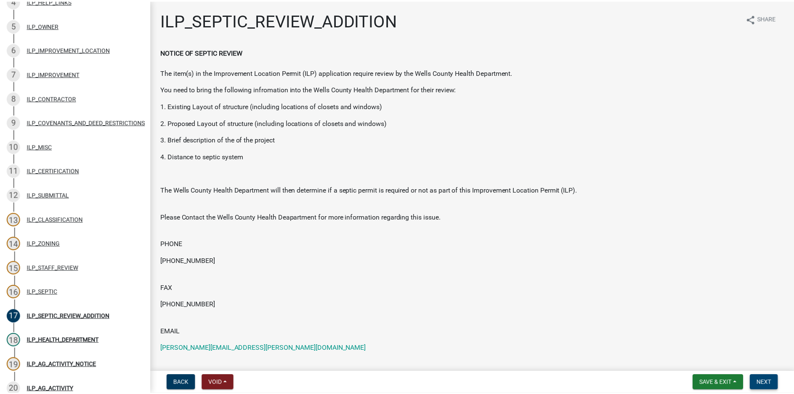
scroll to position [317, 0]
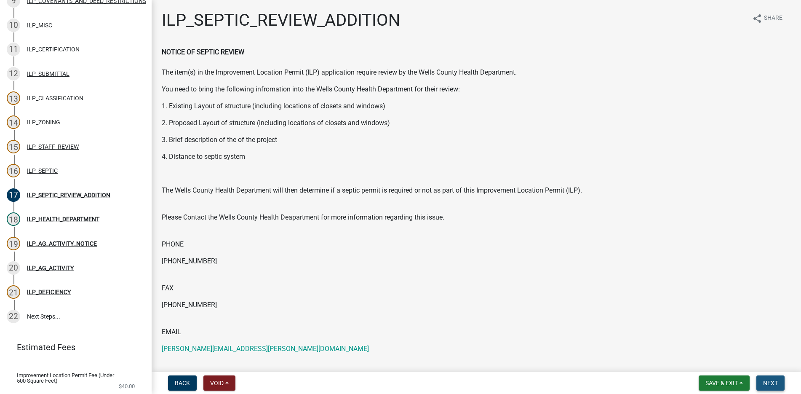
click at [767, 381] on span "Next" at bounding box center [770, 382] width 15 height 7
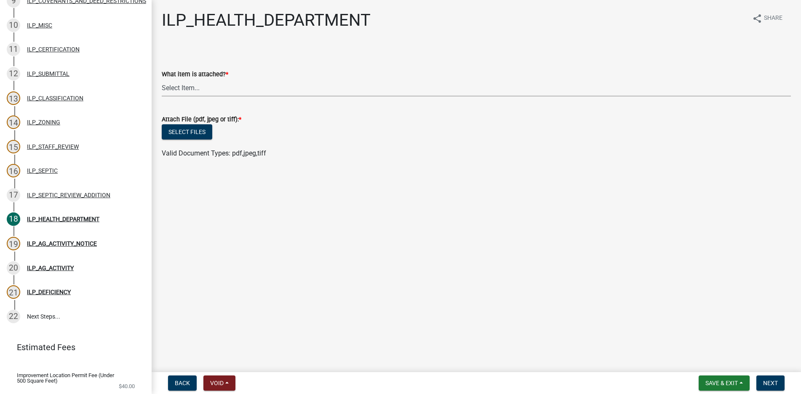
click at [171, 88] on select "Select Item... A Septic Permit A Letter Stating That A Septic Permit Is Not Nee…" at bounding box center [476, 87] width 629 height 17
click at [162, 79] on select "Select Item... A Septic Permit A Letter Stating That A Septic Permit Is Not Nee…" at bounding box center [476, 87] width 629 height 17
select select "d4b6a719-c18b-487c-9fb9-f9ab681db3a4"
click at [186, 128] on button "Select files" at bounding box center [187, 131] width 51 height 15
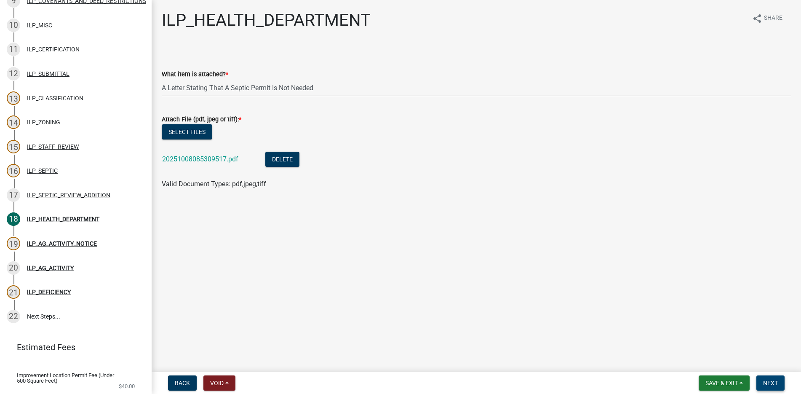
click at [768, 381] on span "Next" at bounding box center [770, 382] width 15 height 7
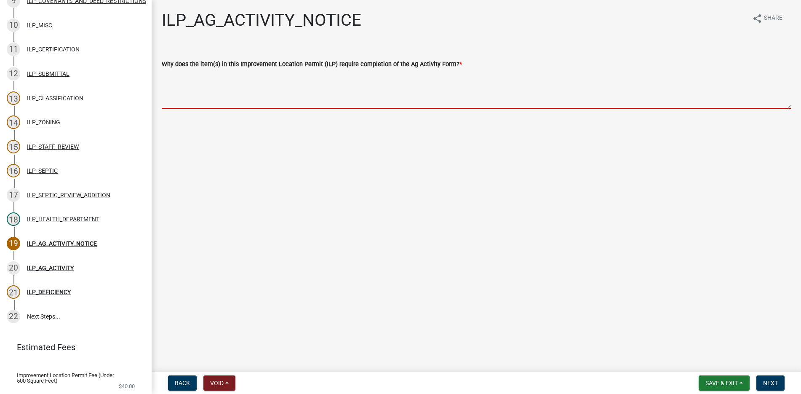
click at [171, 74] on textarea "Why does the item(s) in this Improvement Location Permit (ILP) require completi…" at bounding box center [476, 89] width 629 height 40
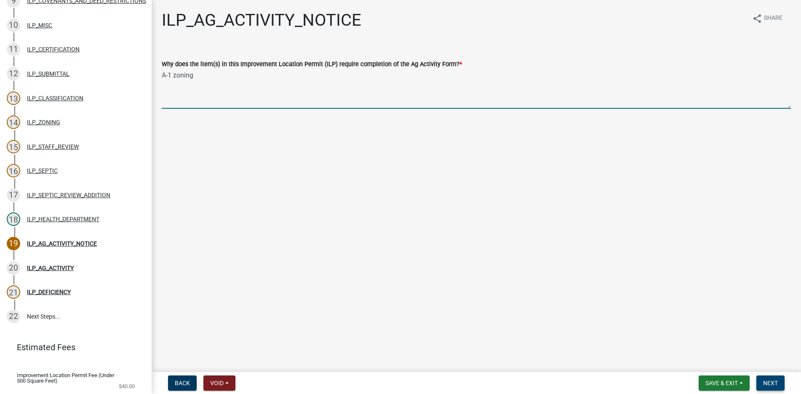
type textarea "A-1 zoning"
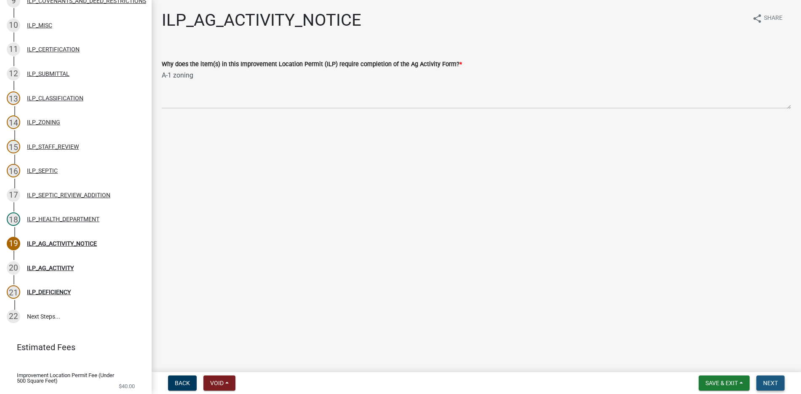
click at [775, 379] on span "Next" at bounding box center [770, 382] width 15 height 7
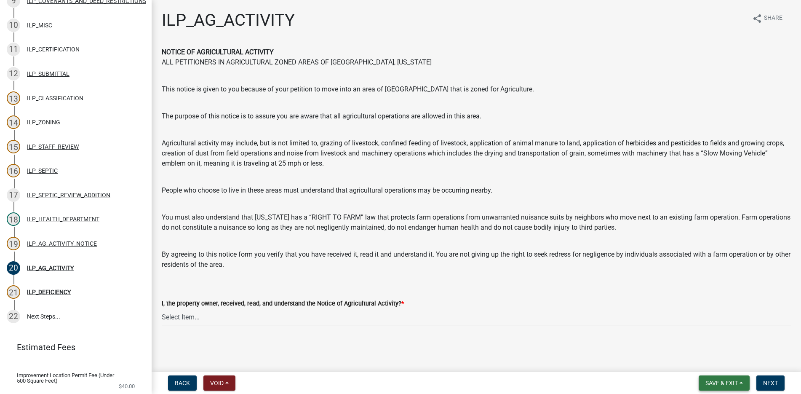
click at [737, 380] on span "Save & Exit" at bounding box center [721, 382] width 32 height 7
click at [720, 358] on button "Save & Exit" at bounding box center [715, 361] width 67 height 20
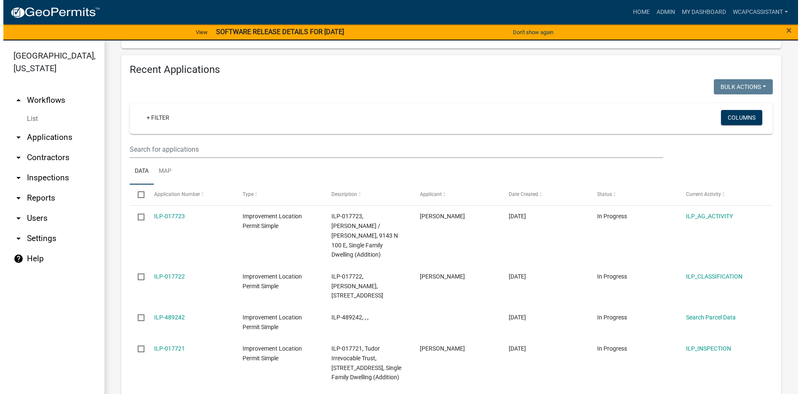
scroll to position [842, 0]
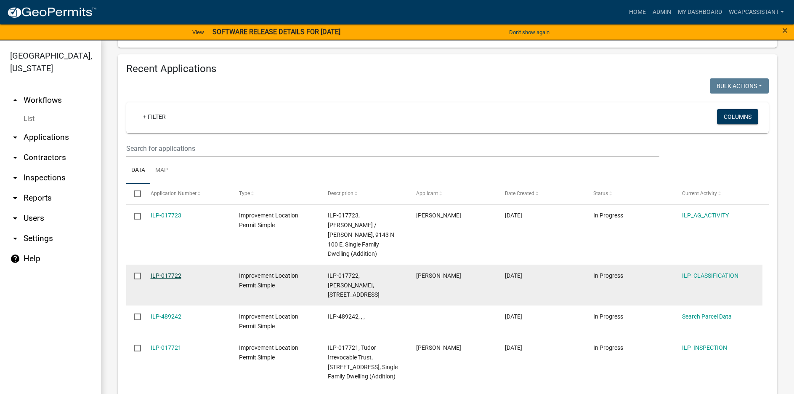
click at [163, 272] on link "ILP-017722" at bounding box center [166, 275] width 31 height 7
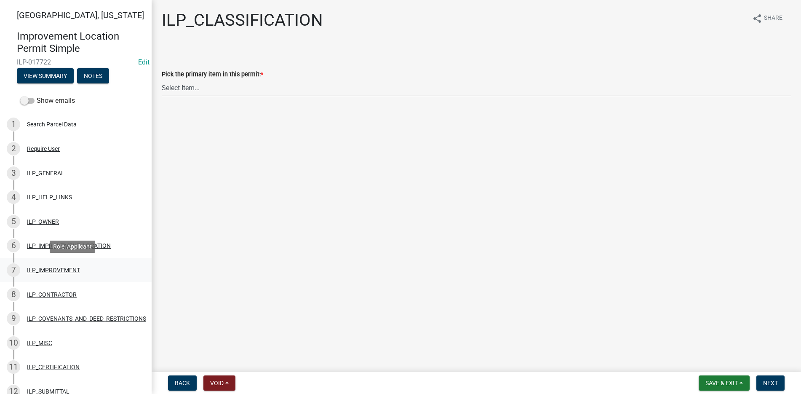
click at [51, 265] on div "7 ILP_IMPROVEMENT" at bounding box center [72, 269] width 131 height 13
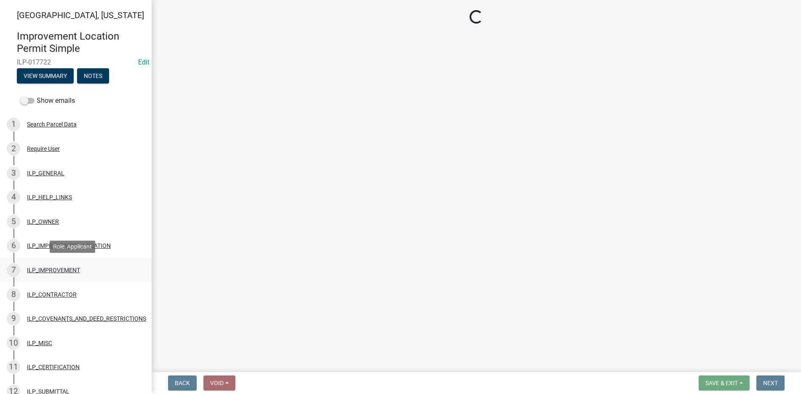
select select "71b507d0-569d-4a0a-b334-f72445909e69"
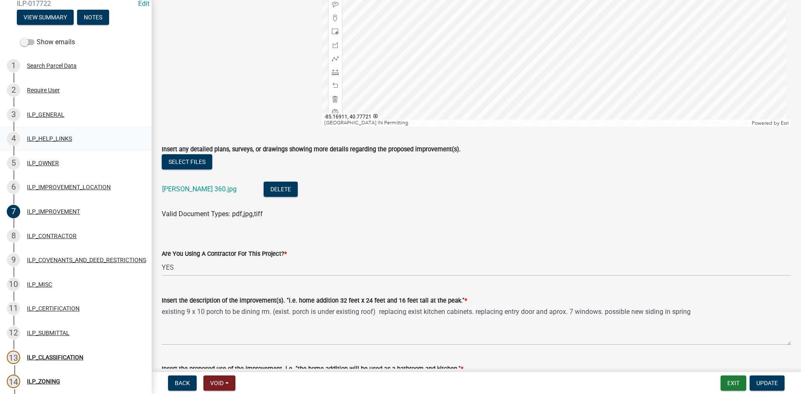
scroll to position [172, 0]
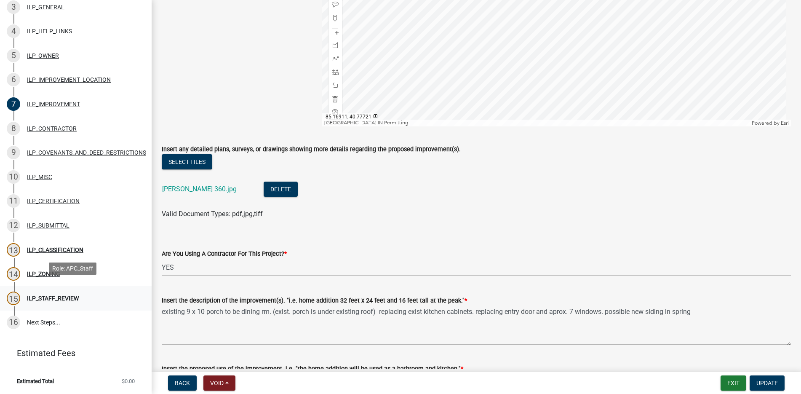
click at [52, 295] on div "ILP_STAFF_REVIEW" at bounding box center [53, 298] width 52 height 6
click at [45, 295] on div "ILP_STAFF_REVIEW" at bounding box center [53, 298] width 52 height 6
click at [35, 313] on link "16 Next Steps..." at bounding box center [76, 322] width 152 height 24
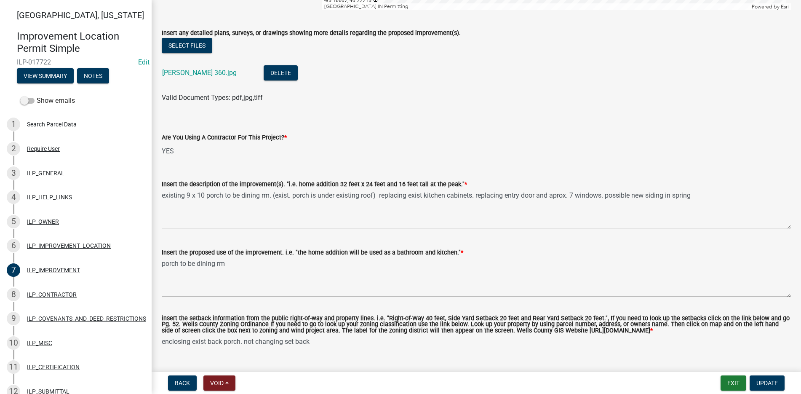
scroll to position [320, 0]
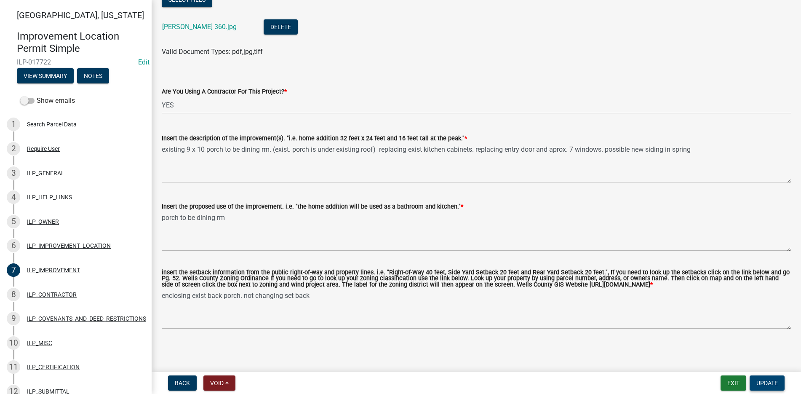
click at [763, 381] on span "Update" at bounding box center [766, 382] width 21 height 7
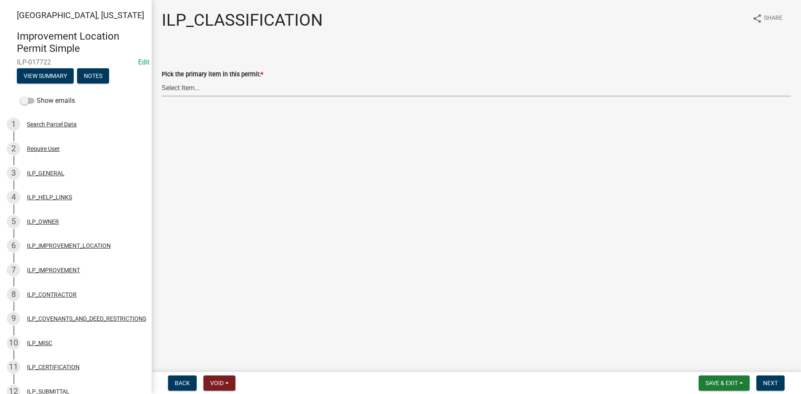
click at [184, 87] on select "Select Item... Accessory Structure (Addition) Accessory Structure (NEW) Busines…" at bounding box center [476, 87] width 629 height 17
click at [162, 79] on select "Select Item... Accessory Structure (Addition) Accessory Structure (NEW) Busines…" at bounding box center [476, 87] width 629 height 17
select select "5c6384b7-3f50-4d9b-8dbd-025bc4f35ae2"
click at [769, 380] on span "Next" at bounding box center [770, 382] width 15 height 7
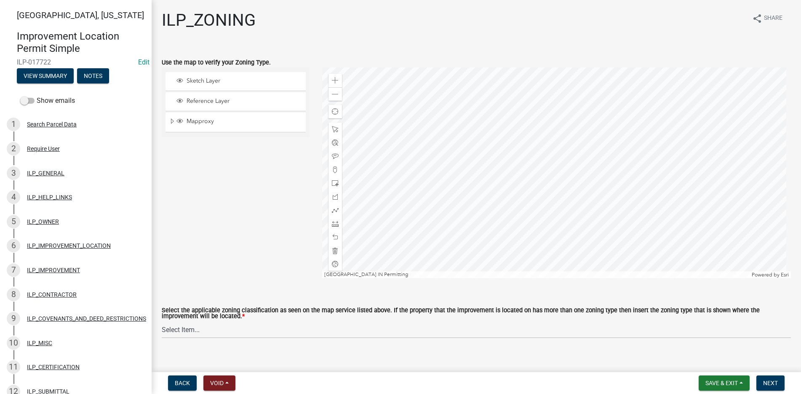
scroll to position [11, 0]
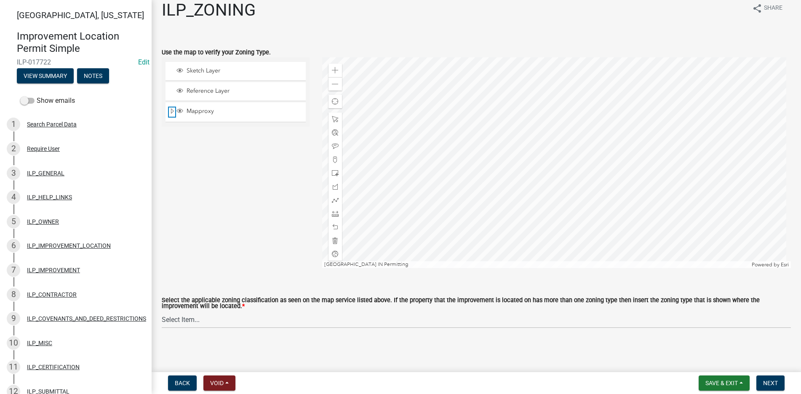
click at [171, 109] on span "Expand" at bounding box center [172, 111] width 7 height 8
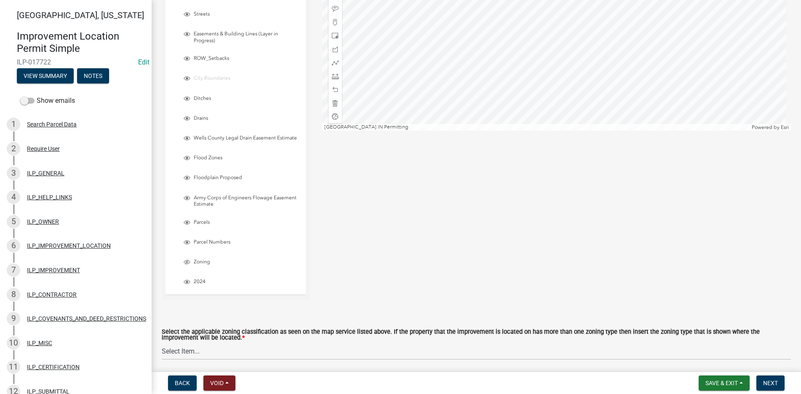
scroll to position [179, 0]
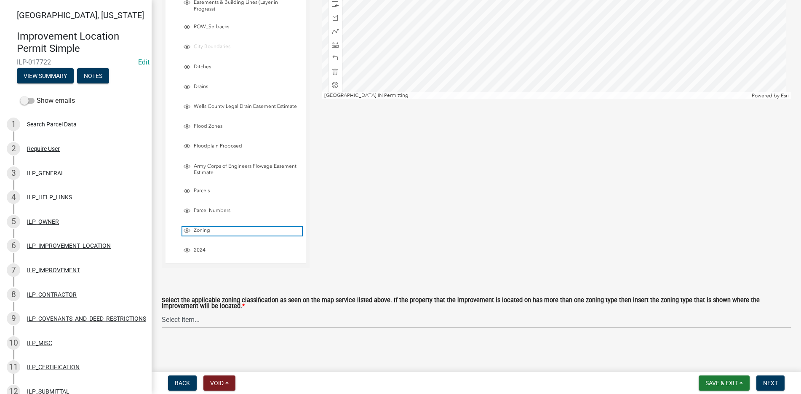
click at [187, 229] on span "Layer List" at bounding box center [187, 230] width 7 height 7
click at [187, 227] on span "Layer List" at bounding box center [187, 230] width 7 height 7
click at [169, 317] on select "Select Item... A-1 "Agricultural Intensive" A-R "Agricultural Residential" S-1 …" at bounding box center [476, 319] width 629 height 17
click at [162, 311] on select "Select Item... A-1 "Agricultural Intensive" A-R "Agricultural Residential" S-1 …" at bounding box center [476, 319] width 629 height 17
select select "f9c1e726-373f-47d8-a888-b956a83f65af"
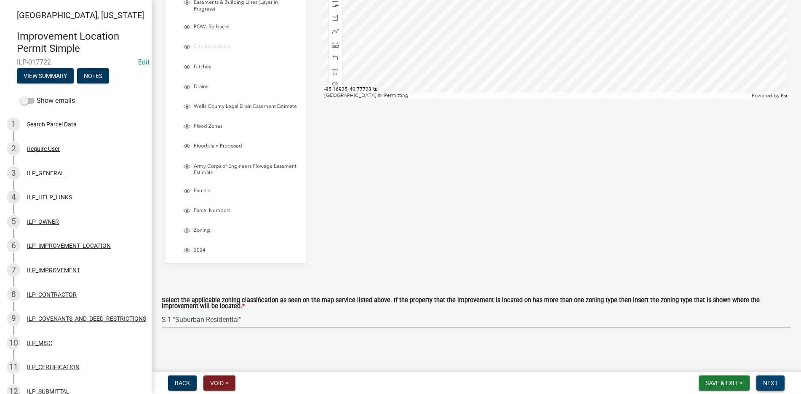
click at [767, 381] on span "Next" at bounding box center [770, 382] width 15 height 7
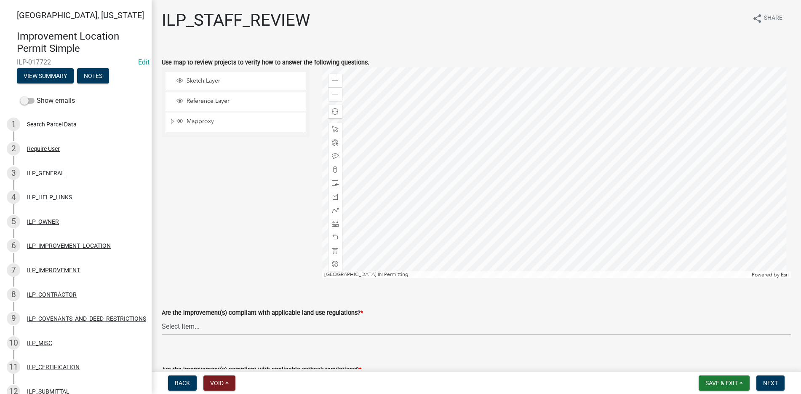
scroll to position [126, 0]
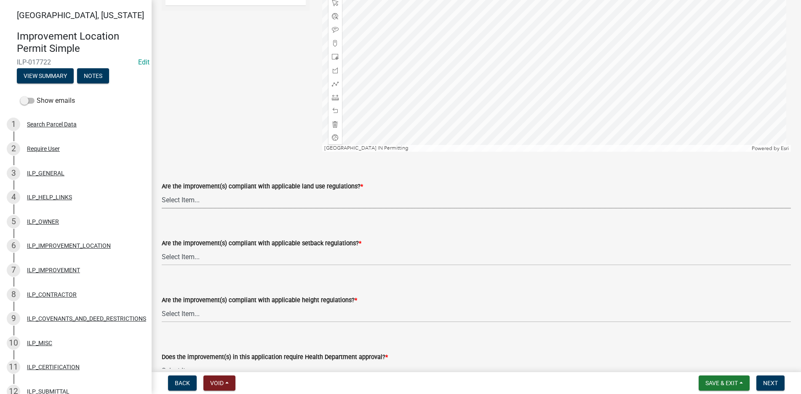
click at [190, 199] on select "Select Item... YES NO" at bounding box center [476, 199] width 629 height 17
click at [162, 191] on select "Select Item... YES NO" at bounding box center [476, 199] width 629 height 17
select select "83ffa5df-1258-41bd-a108-9f2370541ef9"
click at [181, 258] on select "Select Item... YES NO" at bounding box center [476, 256] width 629 height 17
click at [162, 248] on select "Select Item... YES NO" at bounding box center [476, 256] width 629 height 17
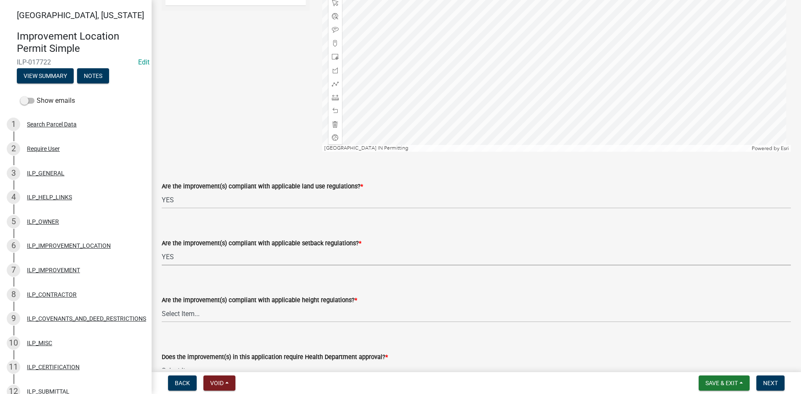
select select "e76e6c03-c199-4125-95d7-daca193c3739"
click at [181, 312] on select "Select Item... YES NO" at bounding box center [476, 313] width 629 height 17
click at [162, 305] on select "Select Item... YES NO" at bounding box center [476, 313] width 629 height 17
select select "b2795382-5a5c-496e-8f40-9eac2bba8e54"
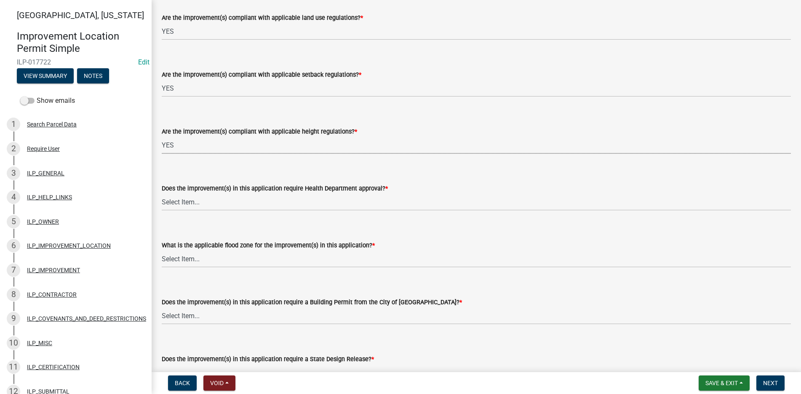
scroll to position [337, 0]
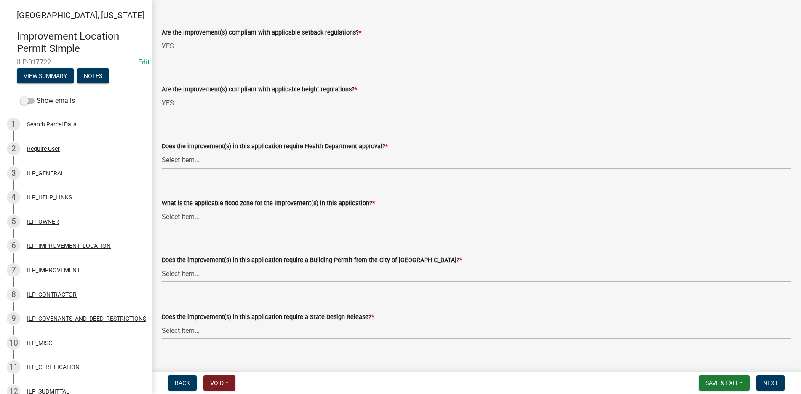
click at [181, 158] on select "Select Item... YES NO" at bounding box center [476, 159] width 629 height 17
click at [162, 151] on select "Select Item... YES NO" at bounding box center [476, 159] width 629 height 17
select select "2cf99e9a-fd48-429a-ab01-6241dd9ef86f"
click at [183, 213] on select "Select Item... AE-Floodway "Studied 1% Flood Zone Under State of Indiana Jurisd…" at bounding box center [476, 216] width 629 height 17
click at [162, 208] on select "Select Item... AE-Floodway "Studied 1% Flood Zone Under State of Indiana Jurisd…" at bounding box center [476, 216] width 629 height 17
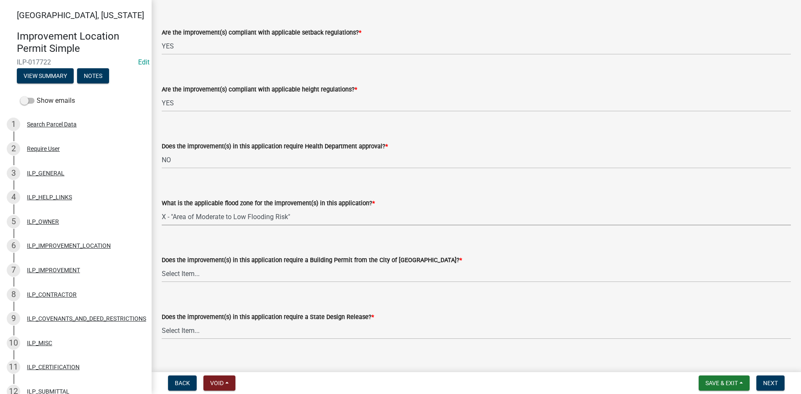
select select "546a9c8a-0bf2-4128-b2a0-21aece03a164"
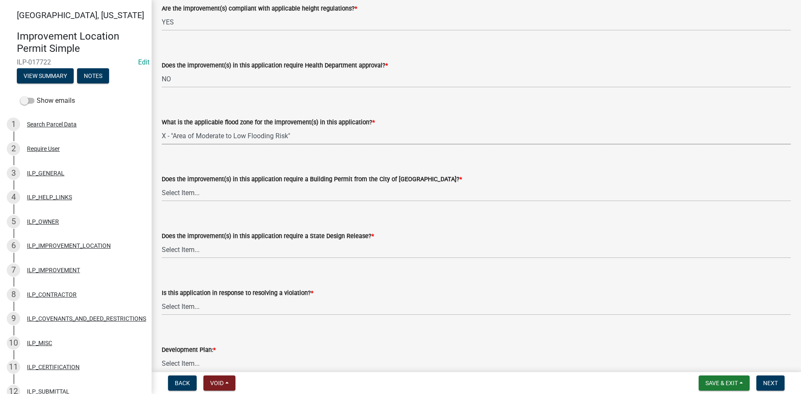
scroll to position [421, 0]
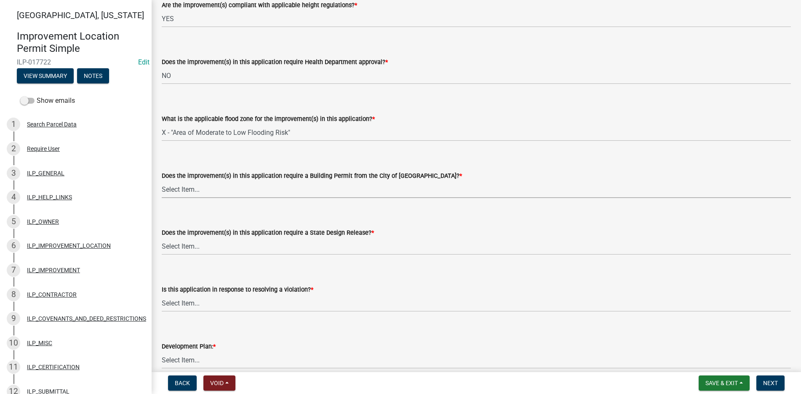
click at [179, 188] on select "Select Item... YES NO" at bounding box center [476, 189] width 629 height 17
click at [162, 181] on select "Select Item... YES NO" at bounding box center [476, 189] width 629 height 17
select select "3dde91a6-95a6-42fe-ae60-c75c292f8dd0"
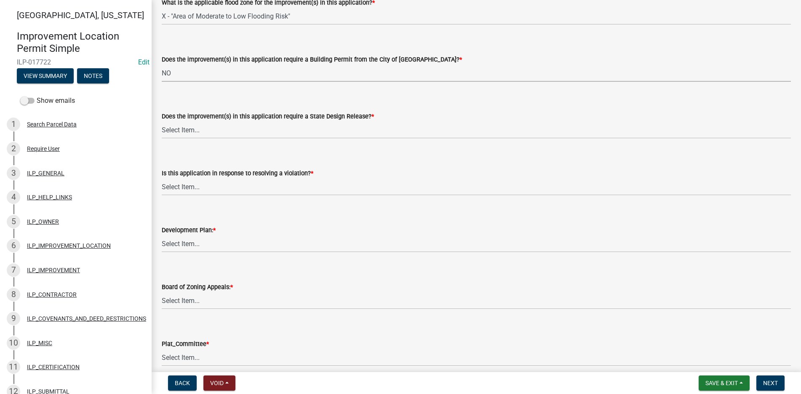
scroll to position [547, 0]
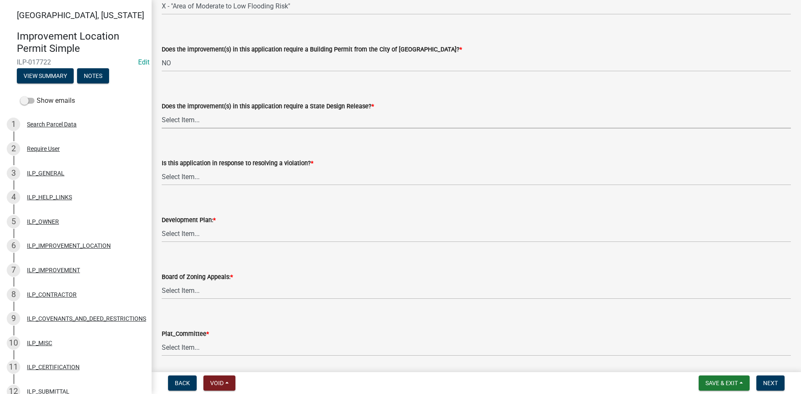
click at [176, 117] on select "Select Item... YES NO" at bounding box center [476, 119] width 629 height 17
click at [162, 111] on select "Select Item... YES NO" at bounding box center [476, 119] width 629 height 17
select select "3e29b85e-0a39-40b5-813f-a0c180e4f93d"
click at [173, 171] on select "Select Item... YES NO" at bounding box center [476, 176] width 629 height 17
click at [162, 168] on select "Select Item... YES NO" at bounding box center [476, 176] width 629 height 17
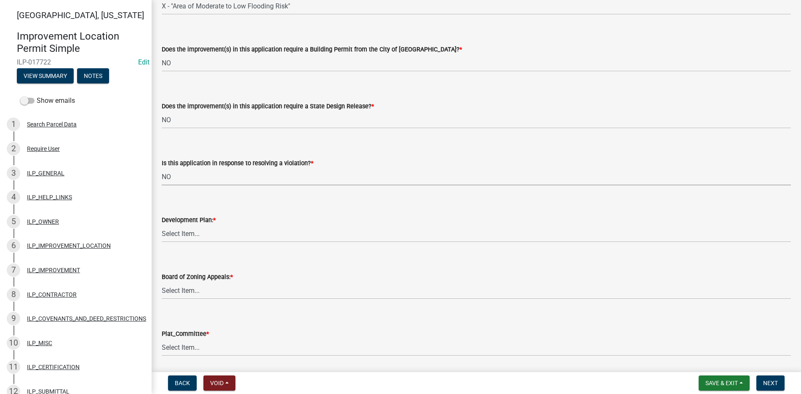
select select "296d3b28-03f6-4b85-9592-a9e1e0e51d18"
click at [172, 232] on select "Select Item... YES NO" at bounding box center [476, 233] width 629 height 17
click at [162, 225] on select "Select Item... YES NO" at bounding box center [476, 233] width 629 height 17
select select "f492072b-a2fa-4f7c-8f99-9e809c6c526f"
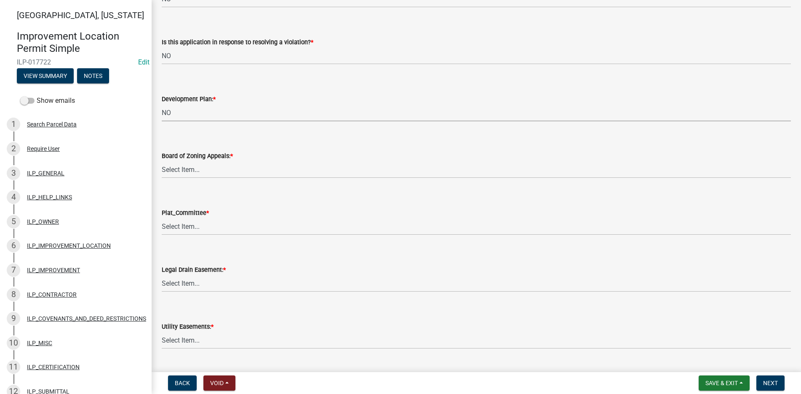
scroll to position [674, 0]
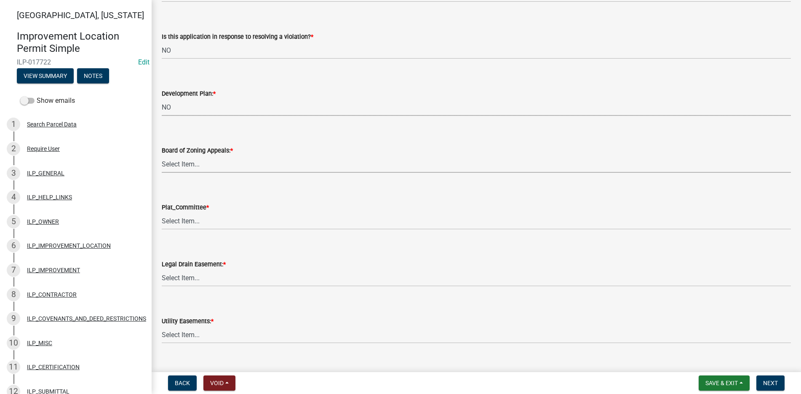
click at [178, 162] on select "Select Item... YES NO" at bounding box center [476, 163] width 629 height 17
click at [162, 155] on select "Select Item... YES NO" at bounding box center [476, 163] width 629 height 17
select select "91f2ca91-6260-441c-87d8-e38016df5c96"
click at [176, 221] on select "Select Item... YES NO" at bounding box center [476, 220] width 629 height 17
click at [162, 212] on select "Select Item... YES NO" at bounding box center [476, 220] width 629 height 17
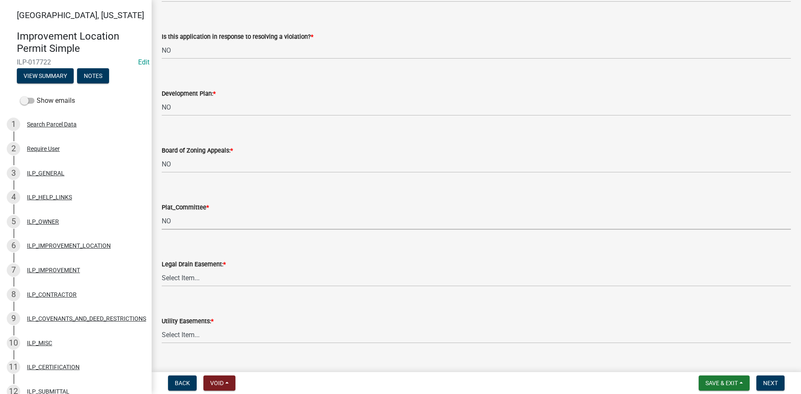
select select "63238f16-a362-487f-83af-24d0c8cf3edd"
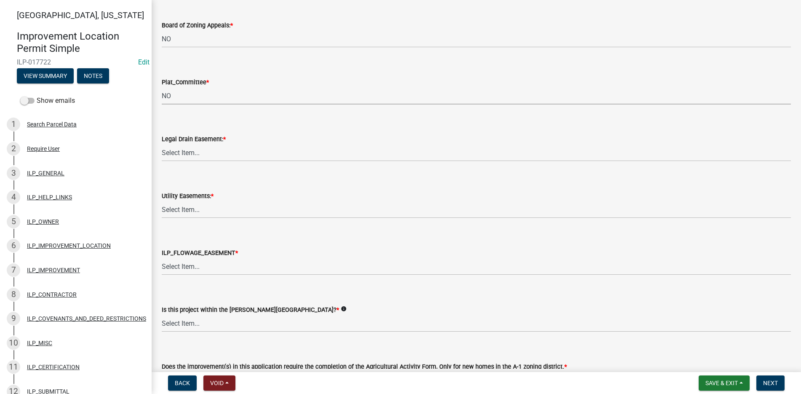
scroll to position [842, 0]
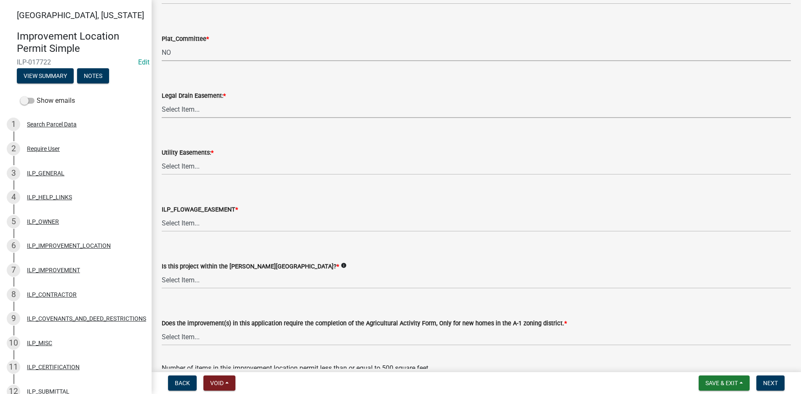
click at [180, 107] on select "Select Item... YES NO" at bounding box center [476, 109] width 629 height 17
click at [162, 101] on select "Select Item... YES NO" at bounding box center [476, 109] width 629 height 17
select select "4de29e95-b13a-4926-a5fe-83364331169b"
click at [180, 166] on select "Select Item... YES NO" at bounding box center [476, 165] width 629 height 17
click at [162, 157] on select "Select Item... YES NO" at bounding box center [476, 165] width 629 height 17
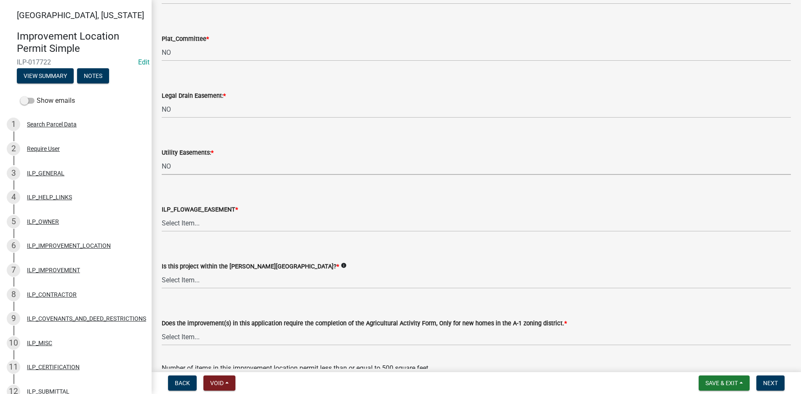
select select "8e424161-7bf1-4e33-adf9-a347c03eff2b"
click at [176, 218] on select "Select Item... Not in or near the Army Corp of Engineers Flowage Easement. Proj…" at bounding box center [476, 222] width 629 height 17
click at [162, 214] on select "Select Item... Not in or near the Army Corp of Engineers Flowage Easement. Proj…" at bounding box center [476, 222] width 629 height 17
select select "bdd9c930-c7fe-4770-81ee-2c29cf953f8b"
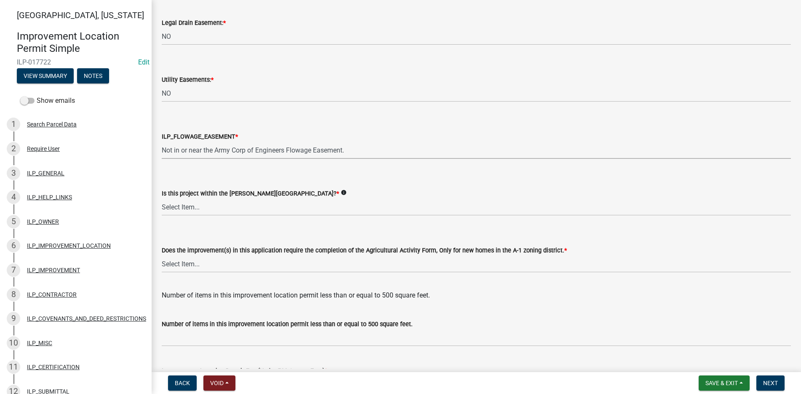
scroll to position [926, 0]
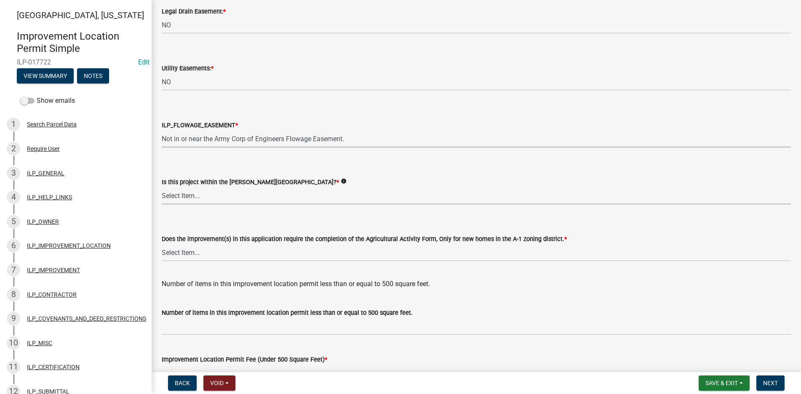
click at [166, 194] on select "Select Item... Yes No" at bounding box center [476, 195] width 629 height 17
click at [162, 187] on select "Select Item... Yes No" at bounding box center [476, 195] width 629 height 17
select select "c22a6da1-a4b9-4a20-9552-3c4da3c32bc7"
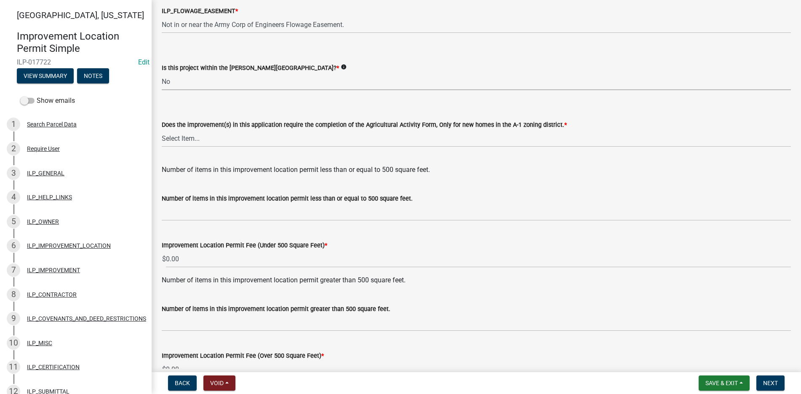
scroll to position [1053, 0]
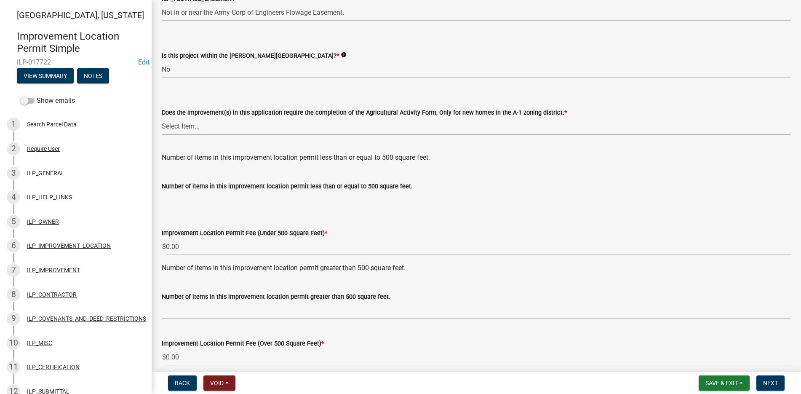
click at [176, 124] on select "Select Item... YES NO" at bounding box center [476, 125] width 629 height 17
click at [162, 117] on select "Select Item... YES NO" at bounding box center [476, 125] width 629 height 17
select select "b8432f74-40d2-4ff6-ba31-770d91760c6e"
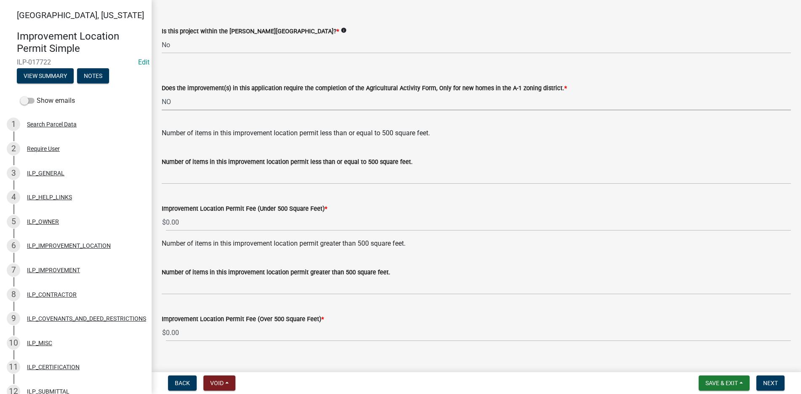
scroll to position [1090, 0]
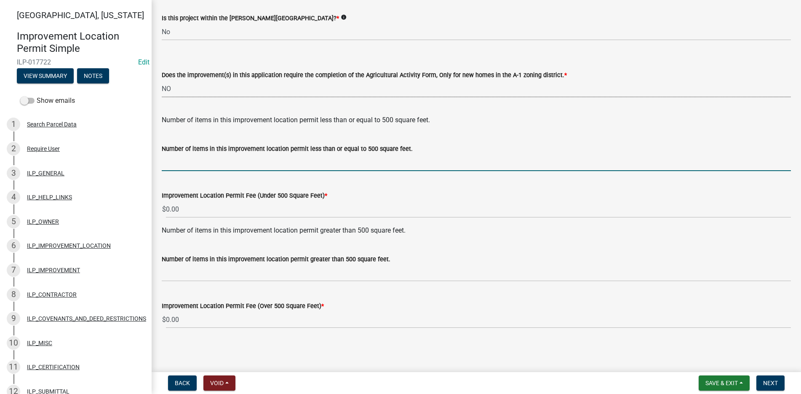
click at [167, 165] on input "text" at bounding box center [476, 162] width 629 height 17
type input "1"
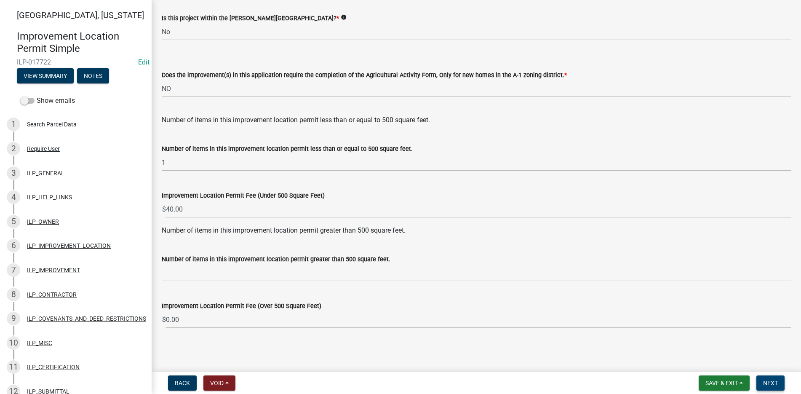
click at [770, 380] on span "Next" at bounding box center [770, 382] width 15 height 7
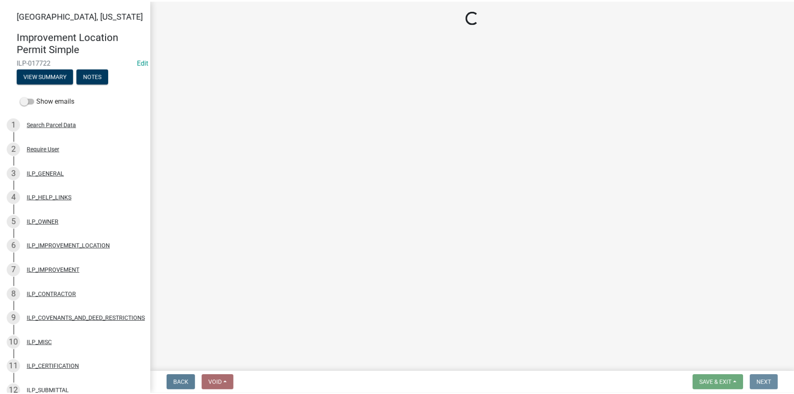
scroll to position [0, 0]
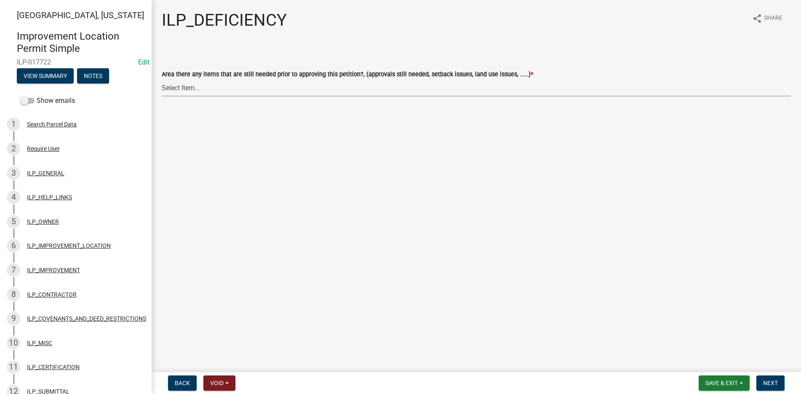
click at [175, 84] on select "Select Item... YES NO" at bounding box center [476, 87] width 629 height 17
click at [162, 79] on select "Select Item... YES NO" at bounding box center [476, 87] width 629 height 17
select select "88f51f67-ad00-412f-ad25-d9a24cd42bdb"
click at [770, 379] on span "Next" at bounding box center [770, 382] width 15 height 7
click at [189, 83] on select "Select Item... Denied Approved" at bounding box center [476, 87] width 629 height 17
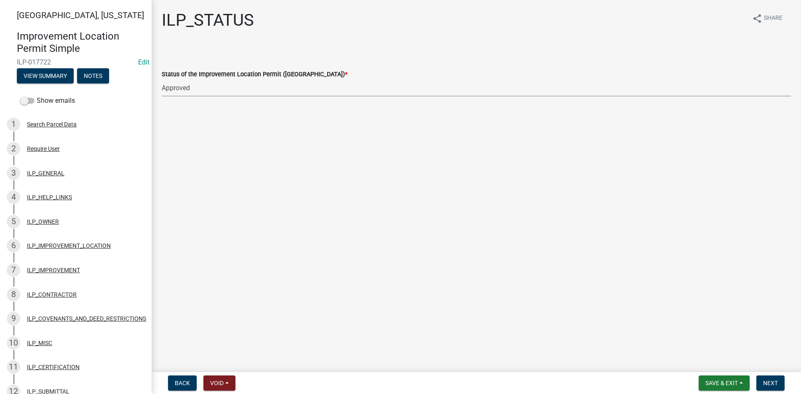
click at [162, 79] on select "Select Item... Denied Approved" at bounding box center [476, 87] width 629 height 17
select select "676ca0ef-d742-4b5a-a79e-763cf2a28fc9"
click at [770, 379] on span "Next" at bounding box center [770, 382] width 15 height 7
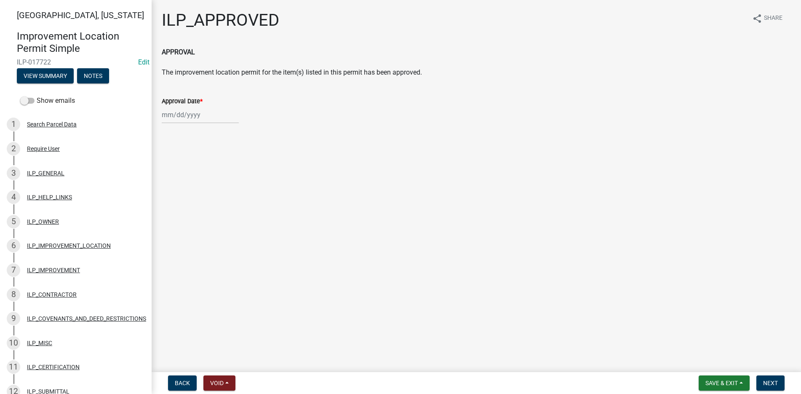
click at [179, 114] on div at bounding box center [200, 114] width 77 height 17
select select "10"
select select "2025"
click at [196, 172] on div "8" at bounding box center [196, 172] width 13 height 13
type input "10/08/2025"
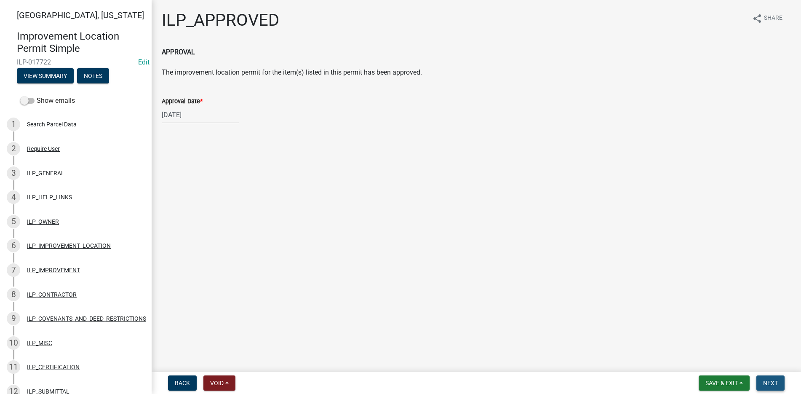
click at [765, 380] on span "Next" at bounding box center [770, 382] width 15 height 7
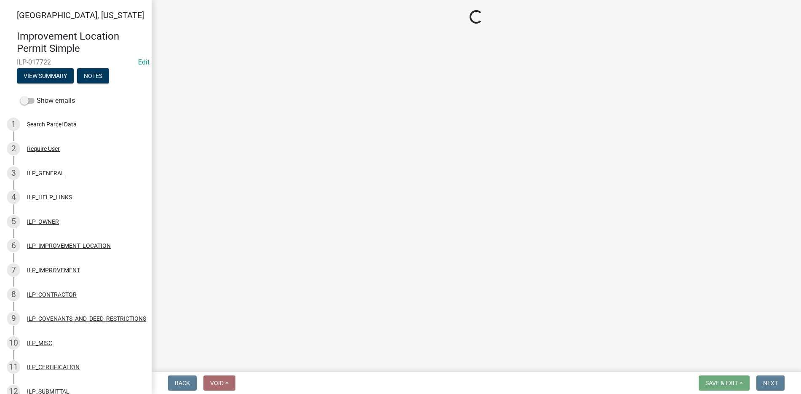
select select "3: 3"
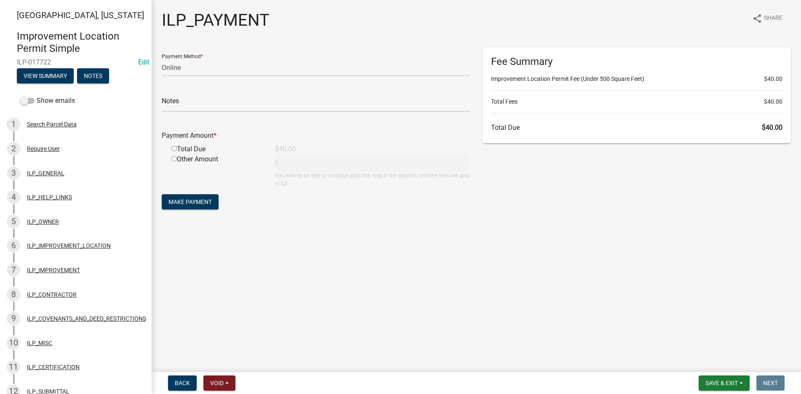
click at [173, 147] on input "radio" at bounding box center [173, 148] width 5 height 5
radio input "true"
type input "40"
click at [726, 381] on span "Save & Exit" at bounding box center [721, 382] width 32 height 7
click at [721, 361] on button "Save & Exit" at bounding box center [715, 361] width 67 height 20
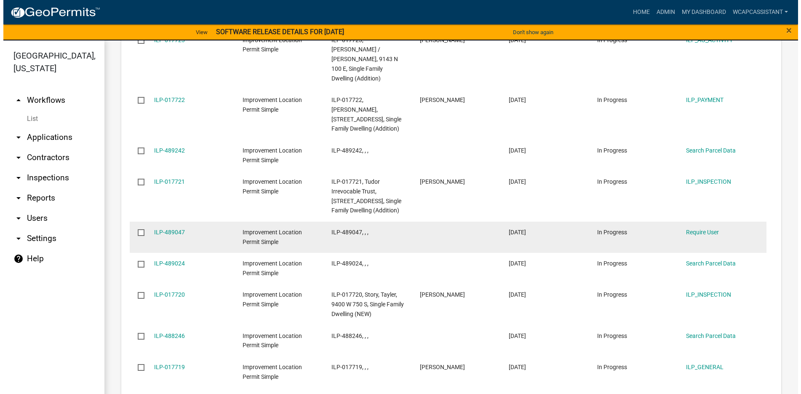
scroll to position [1088, 0]
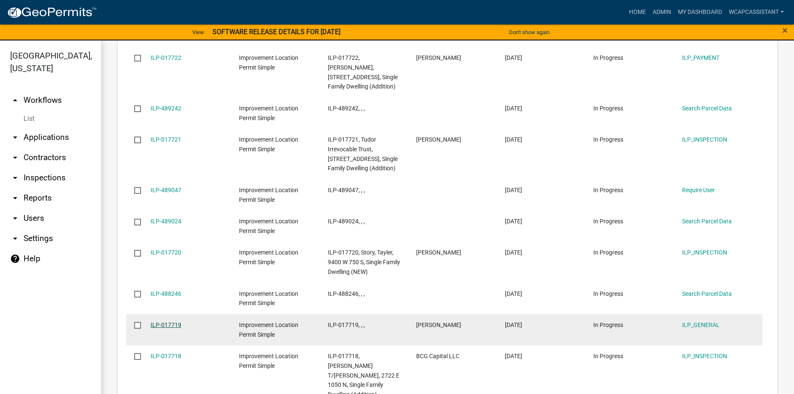
click at [169, 321] on link "ILP-017719" at bounding box center [166, 324] width 31 height 7
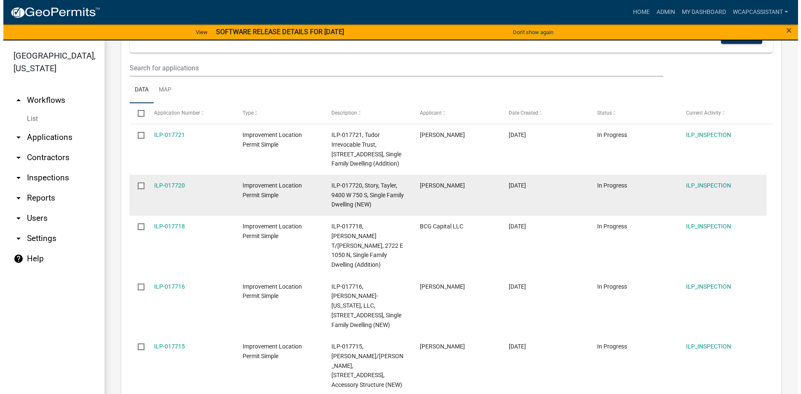
scroll to position [211, 0]
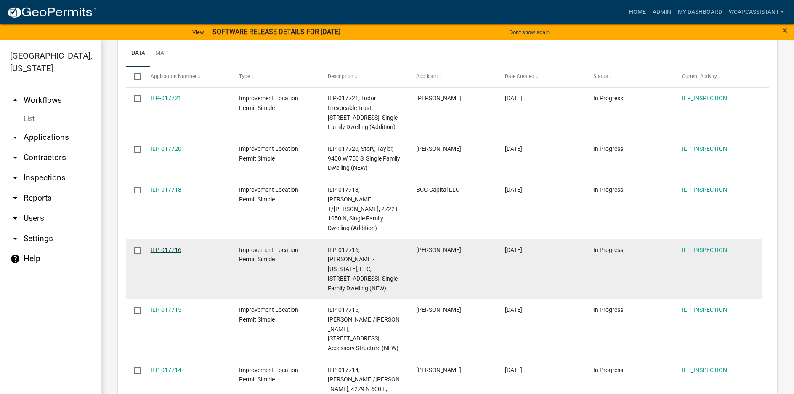
click at [163, 246] on link "ILP-017716" at bounding box center [166, 249] width 31 height 7
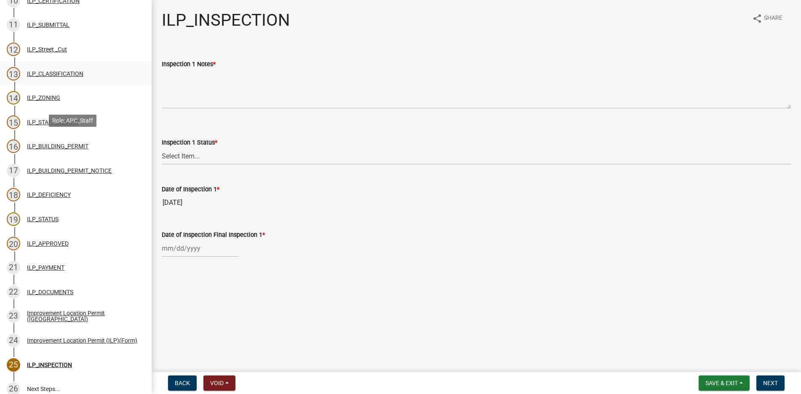
scroll to position [445, 0]
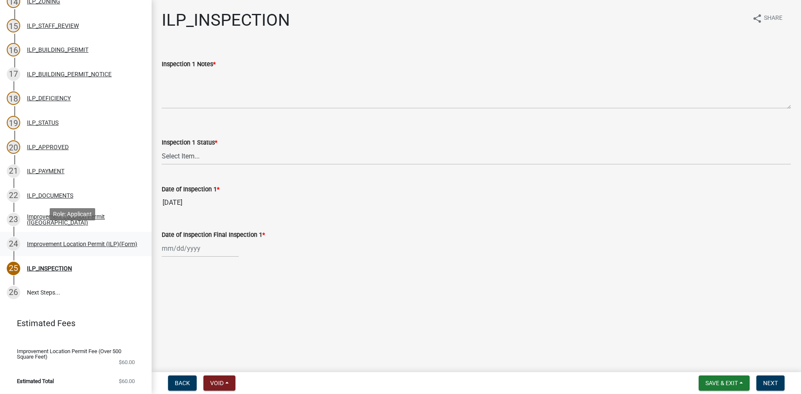
click at [56, 241] on div "Improvement Location Permit (ILP)(Form)" at bounding box center [82, 244] width 110 height 6
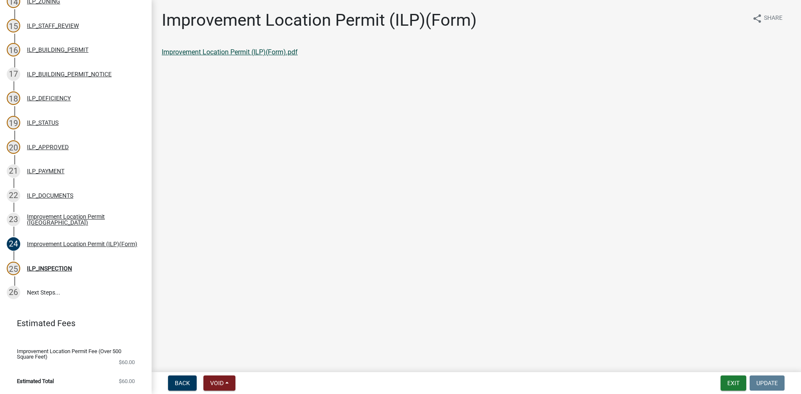
click at [242, 48] on link "Improvement Location Permit (ILP)(Form).pdf" at bounding box center [230, 52] width 136 height 8
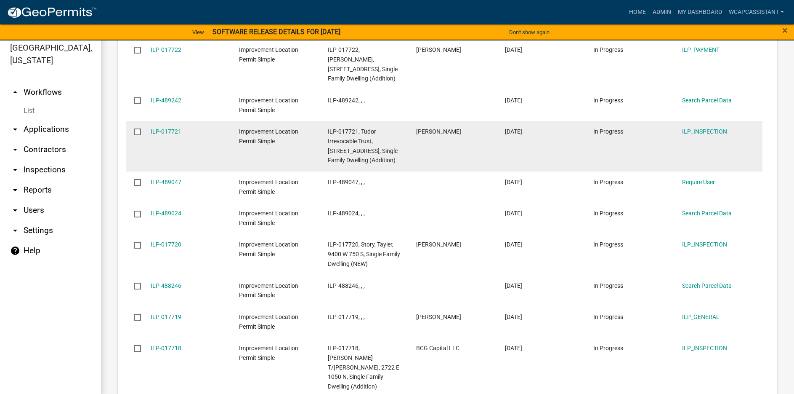
scroll to position [10, 0]
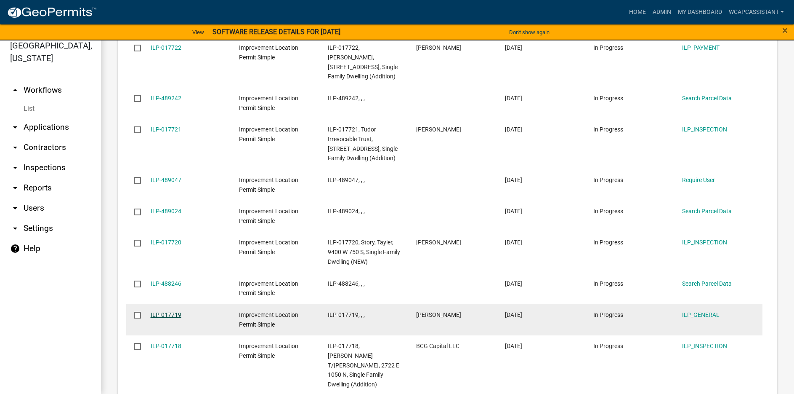
click at [169, 311] on link "ILP-017719" at bounding box center [166, 314] width 31 height 7
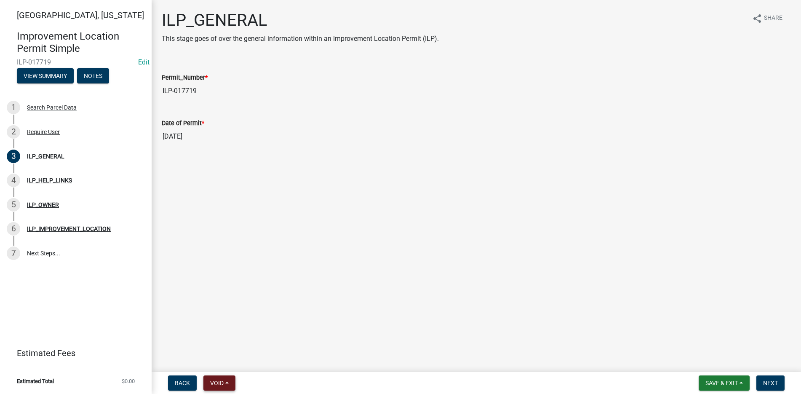
click at [220, 381] on span "Void" at bounding box center [216, 382] width 13 height 7
click at [220, 359] on button "Void" at bounding box center [236, 361] width 67 height 20
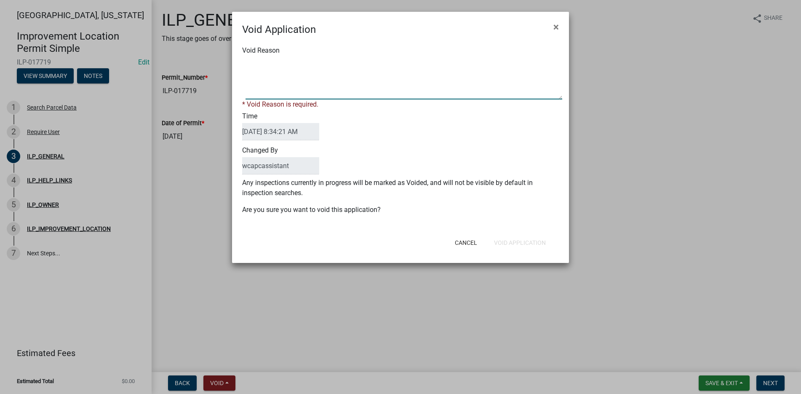
click at [253, 75] on textarea "Void Reason" at bounding box center [403, 78] width 317 height 42
type textarea "Started another one."
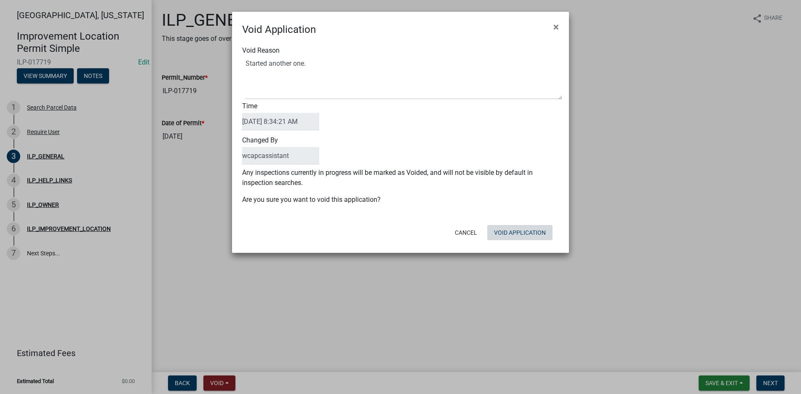
click at [517, 240] on div "Cancel Void Application" at bounding box center [456, 232] width 208 height 22
click at [515, 229] on button "Void Application" at bounding box center [519, 232] width 65 height 15
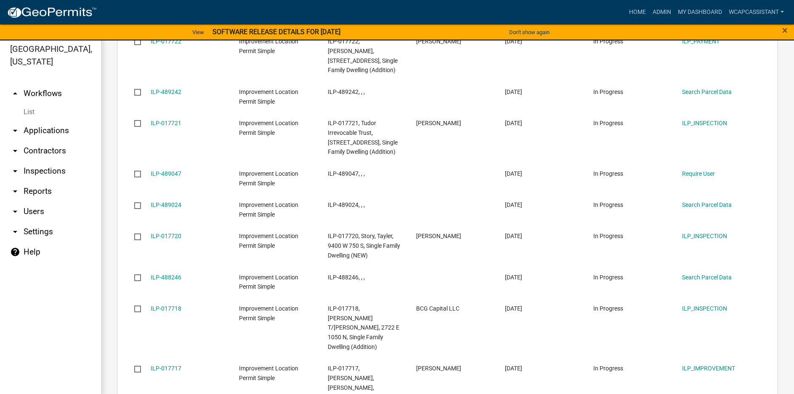
scroll to position [10, 0]
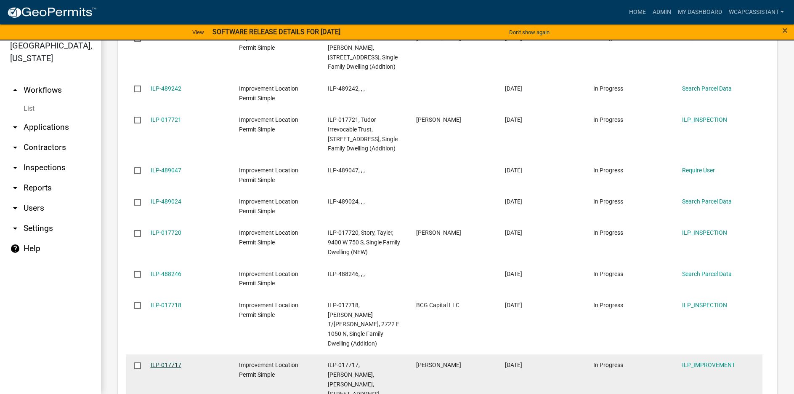
click at [164, 361] on link "ILP-017717" at bounding box center [166, 364] width 31 height 7
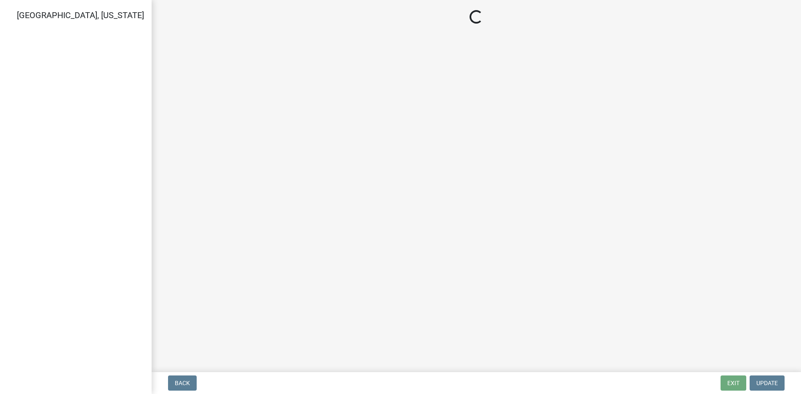
select select "71b507d0-569d-4a0a-b334-f72445909e69"
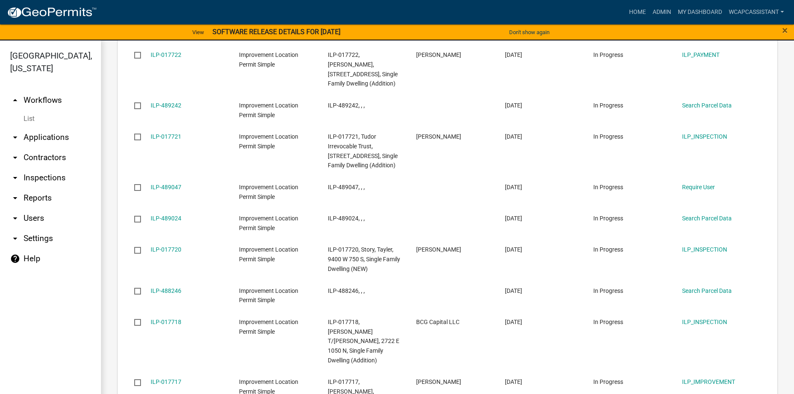
scroll to position [1098, 0]
